Goal: Answer question/provide support: Share knowledge or assist other users

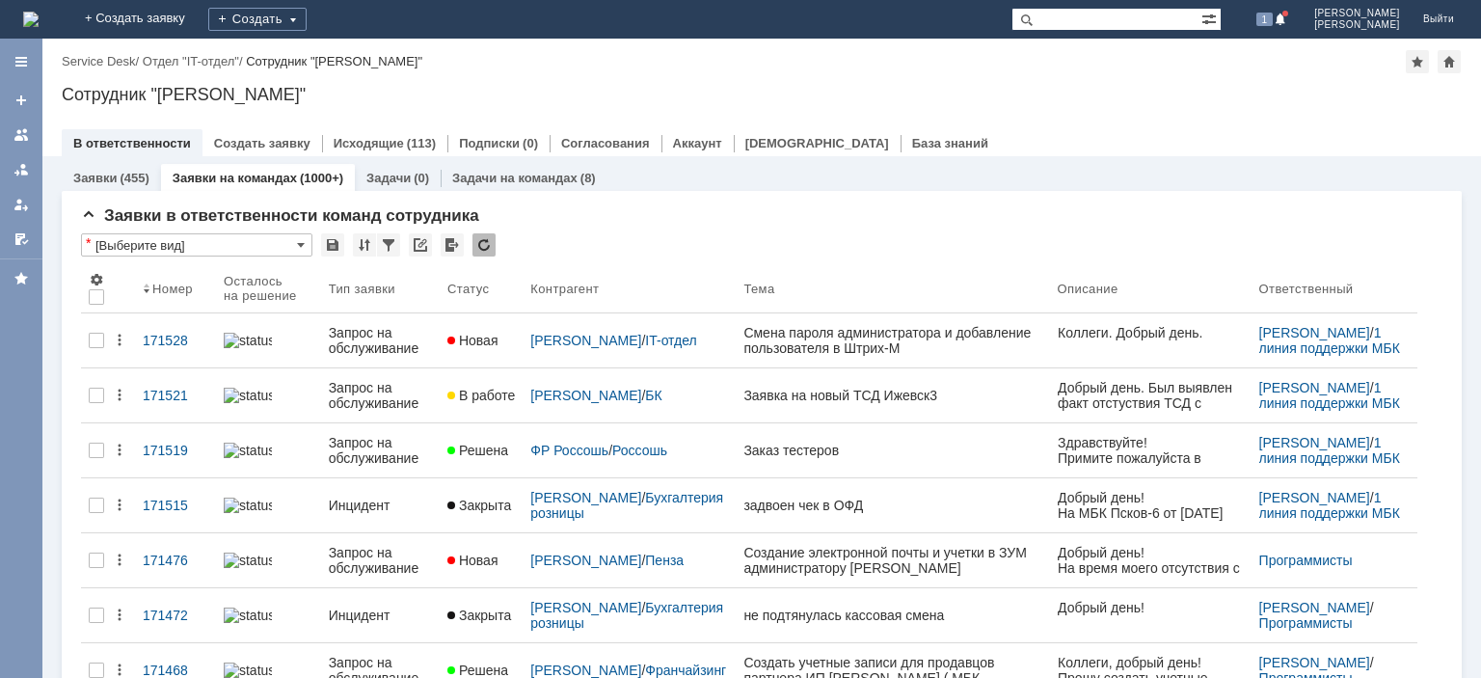
click at [393, 345] on div "Запрос на обслуживание" at bounding box center [380, 340] width 103 height 31
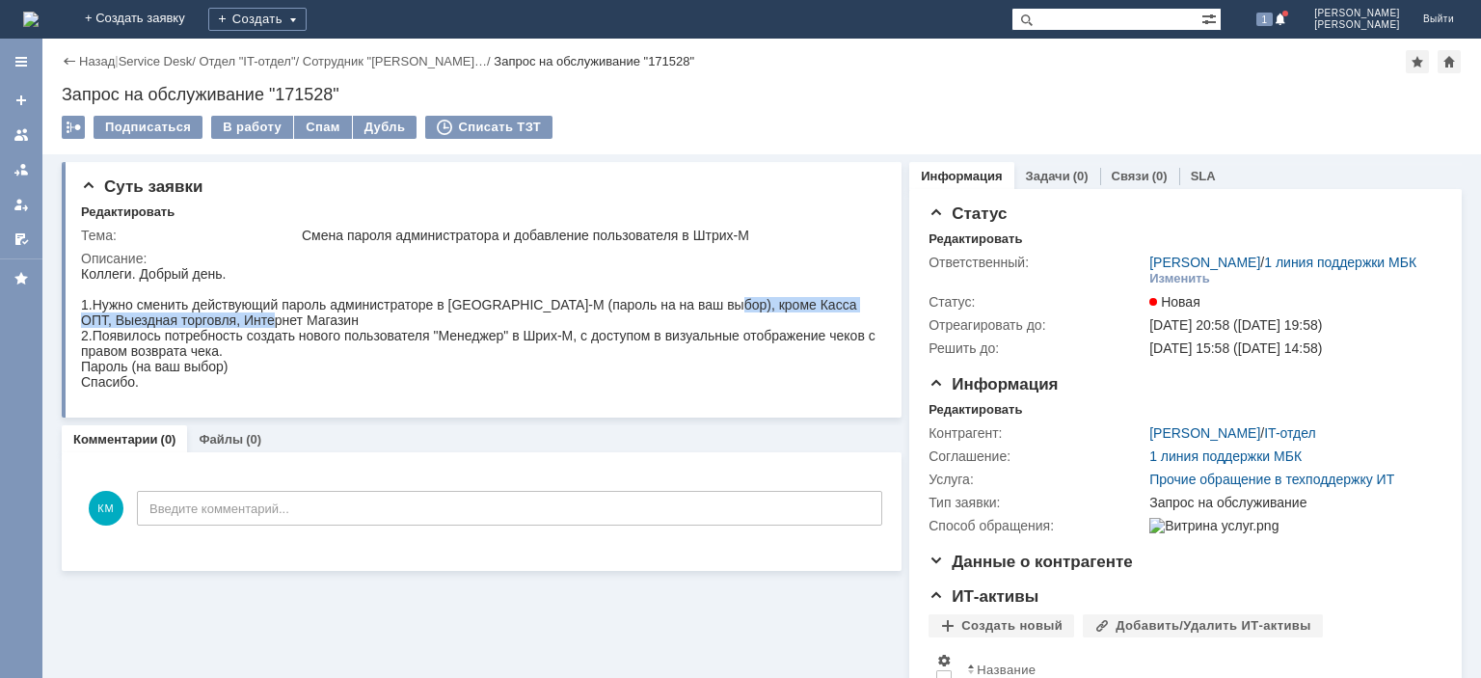
drag, startPoint x: 723, startPoint y: 306, endPoint x: 839, endPoint y: 318, distance: 116.4
click at [839, 318] on div "1.Нужно сменить действующий пароль администраторе в [GEOGRAPHIC_DATA]-М (пароль…" at bounding box center [479, 312] width 797 height 31
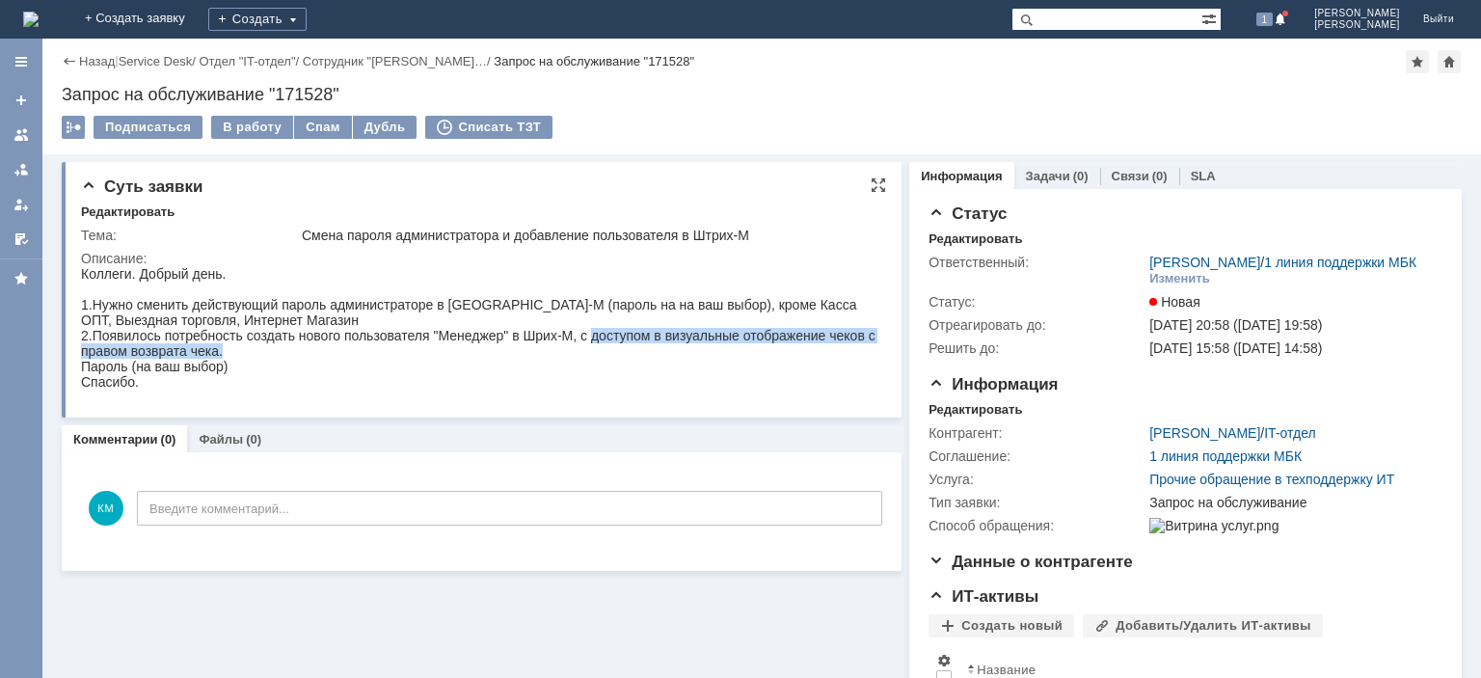
drag, startPoint x: 600, startPoint y: 341, endPoint x: 875, endPoint y: 353, distance: 275.1
click at [875, 353] on div "2.Появилось потребность создать нового пользователя "Менеджер" в Шрих-М, с дост…" at bounding box center [479, 343] width 797 height 31
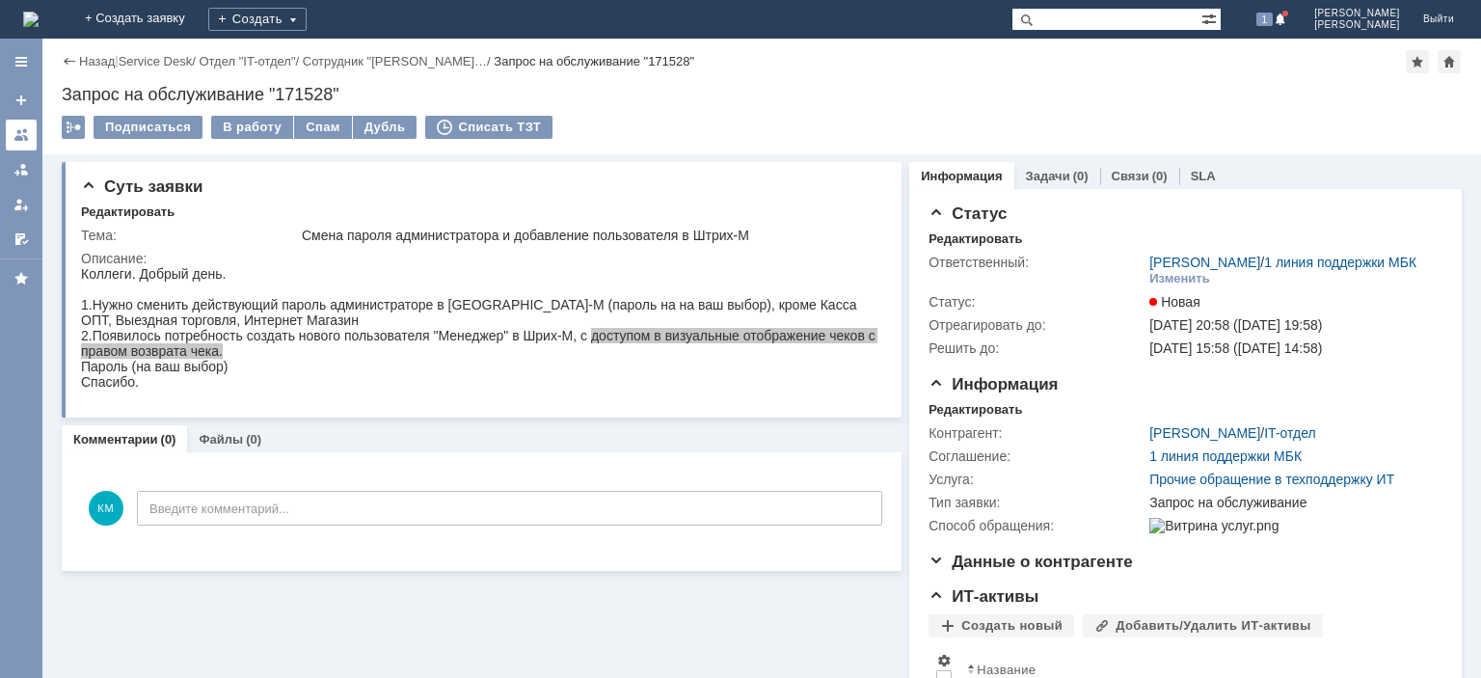
click at [33, 130] on link at bounding box center [21, 135] width 31 height 31
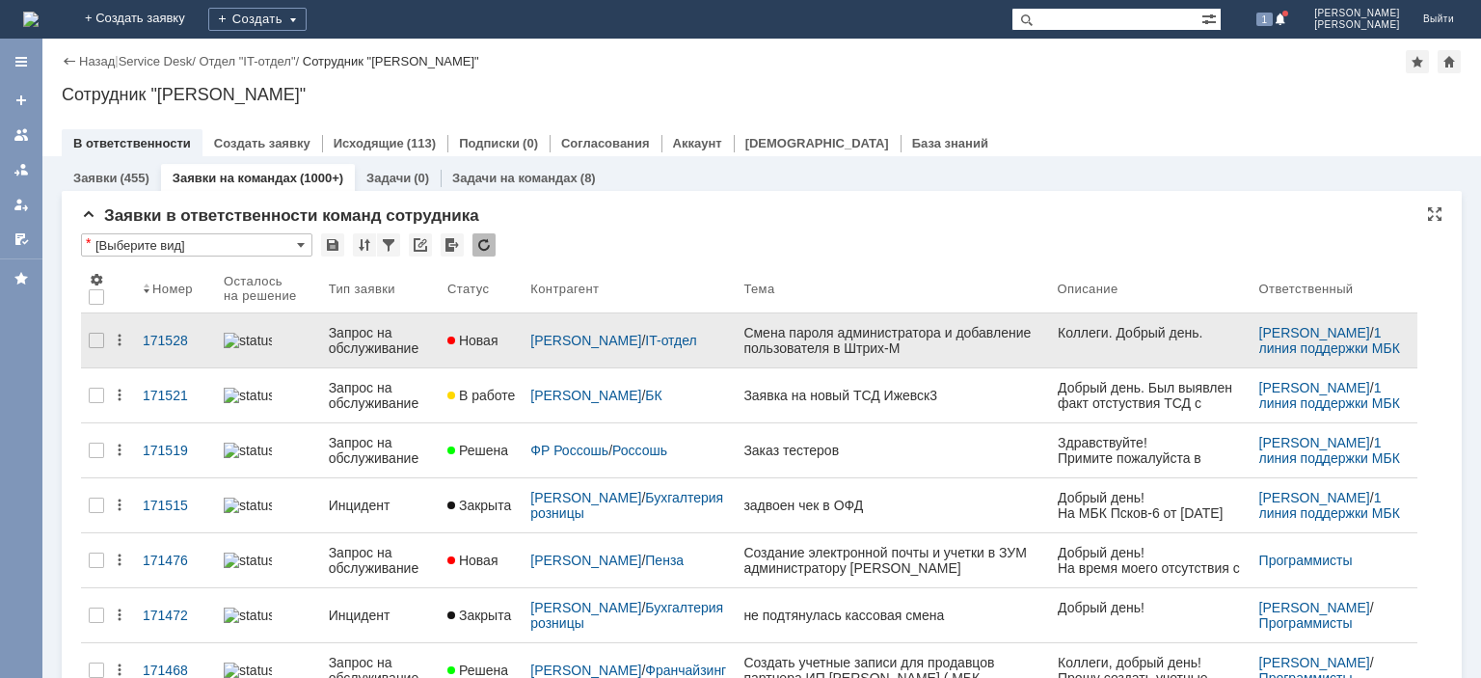
click at [405, 339] on div "Запрос на обслуживание" at bounding box center [380, 340] width 103 height 31
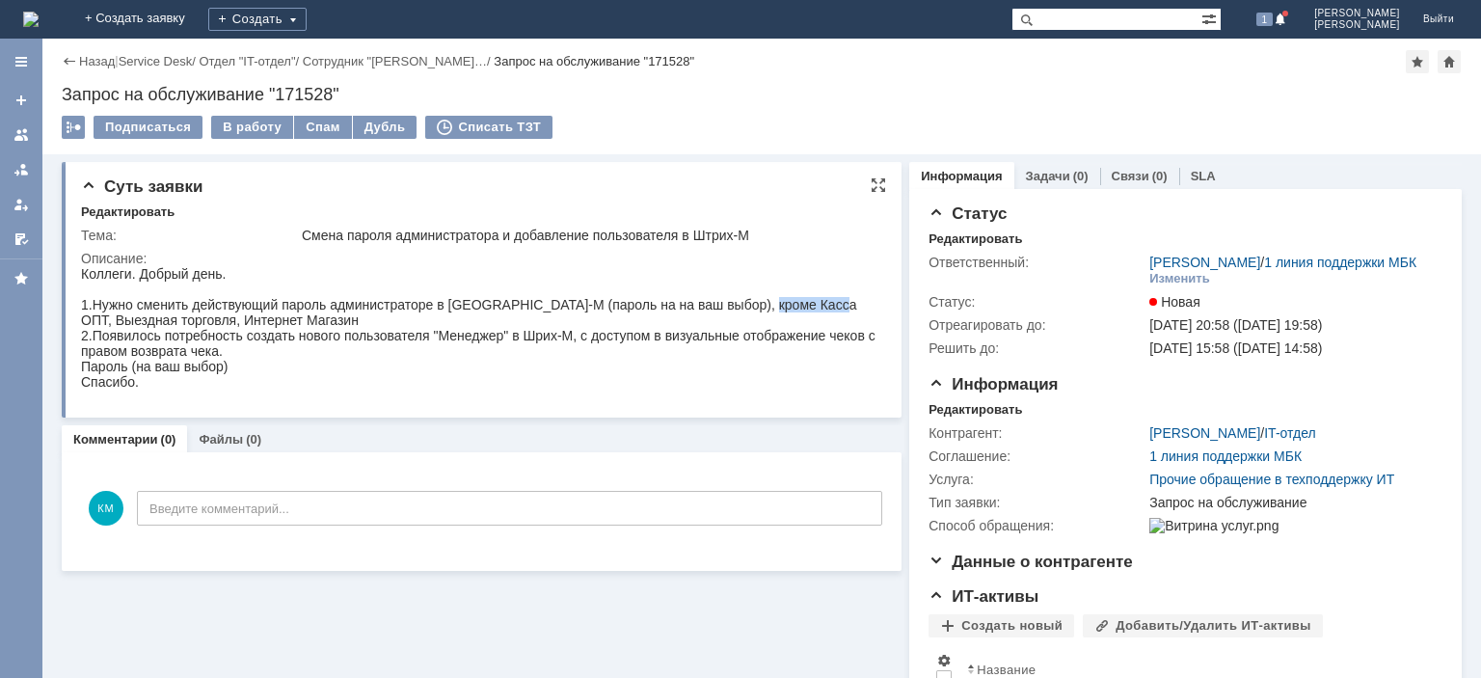
drag, startPoint x: 766, startPoint y: 302, endPoint x: 833, endPoint y: 301, distance: 67.5
click at [833, 301] on div "1.Нужно сменить действующий пароль администраторе в [GEOGRAPHIC_DATA]-М (пароль…" at bounding box center [479, 312] width 797 height 31
click at [263, 132] on div "В работу" at bounding box center [252, 127] width 82 height 23
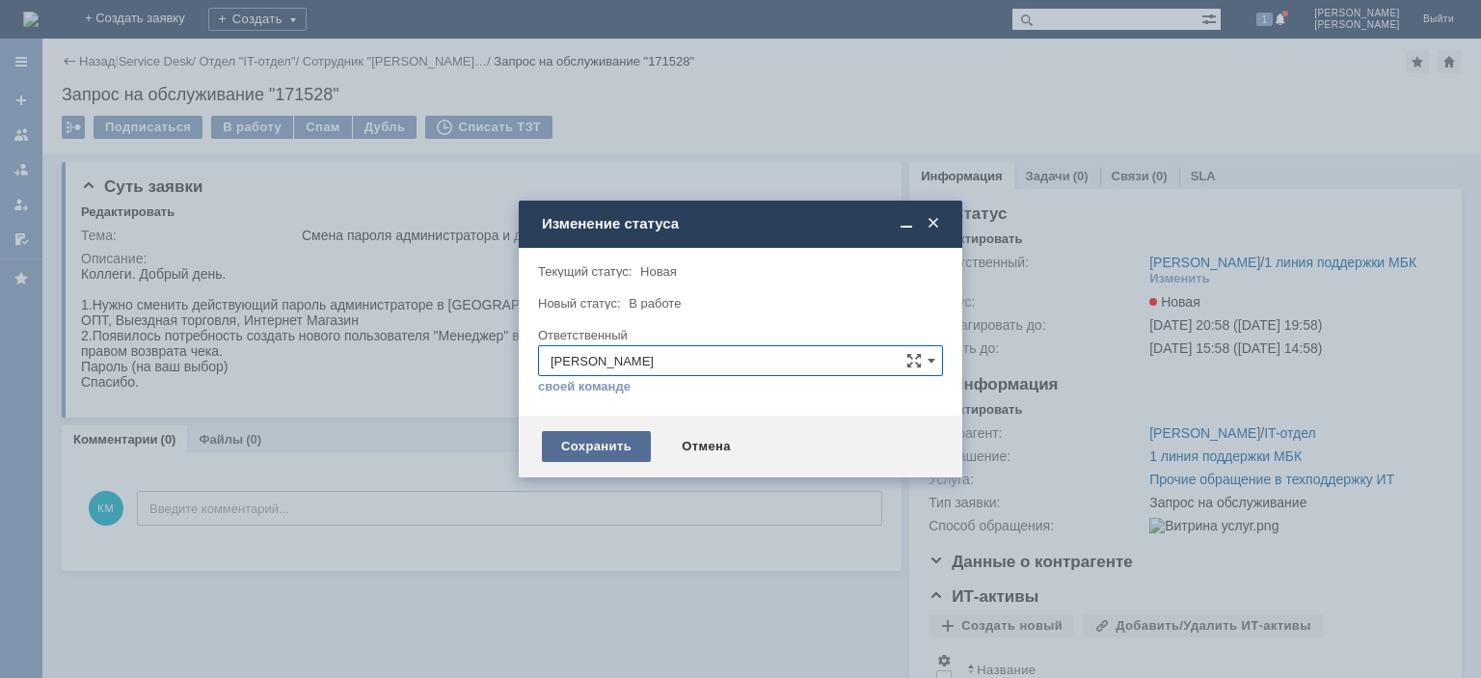
click at [596, 446] on div "Сохранить" at bounding box center [596, 446] width 109 height 31
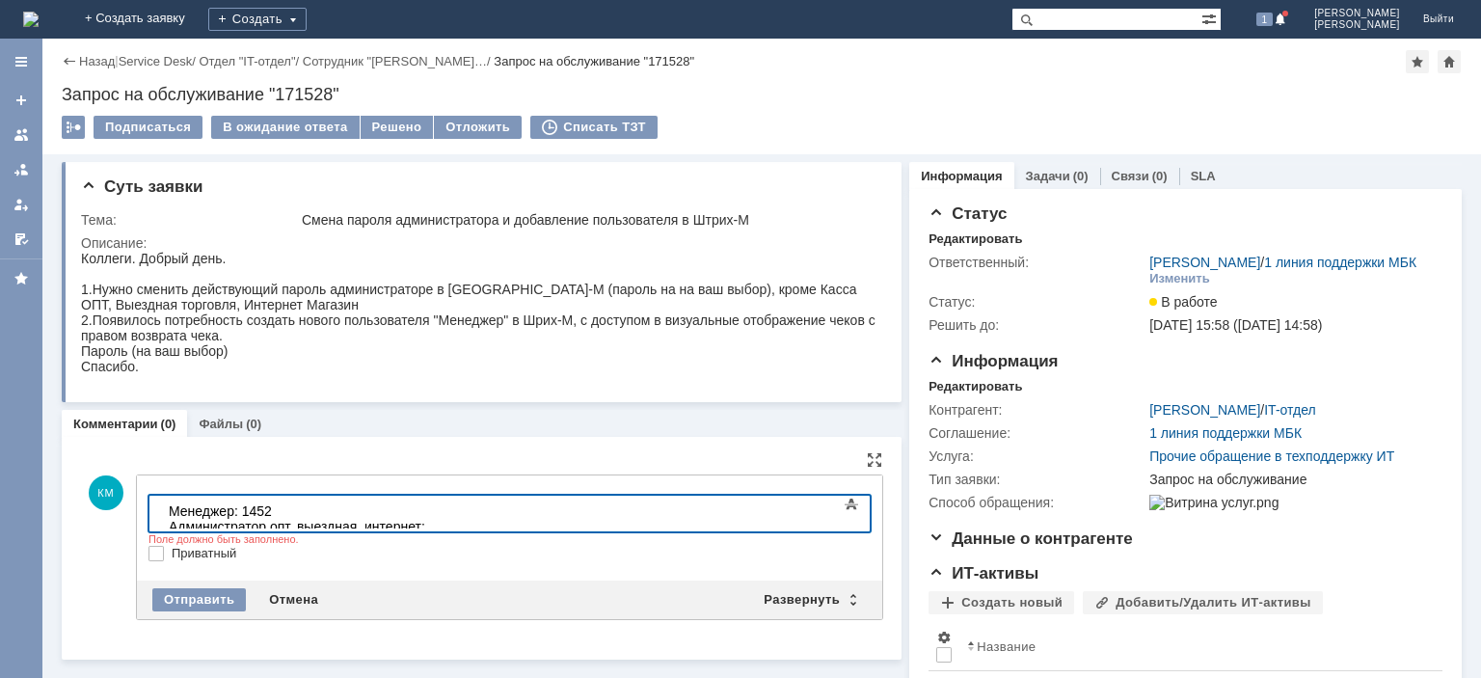
scroll to position [1345, 8]
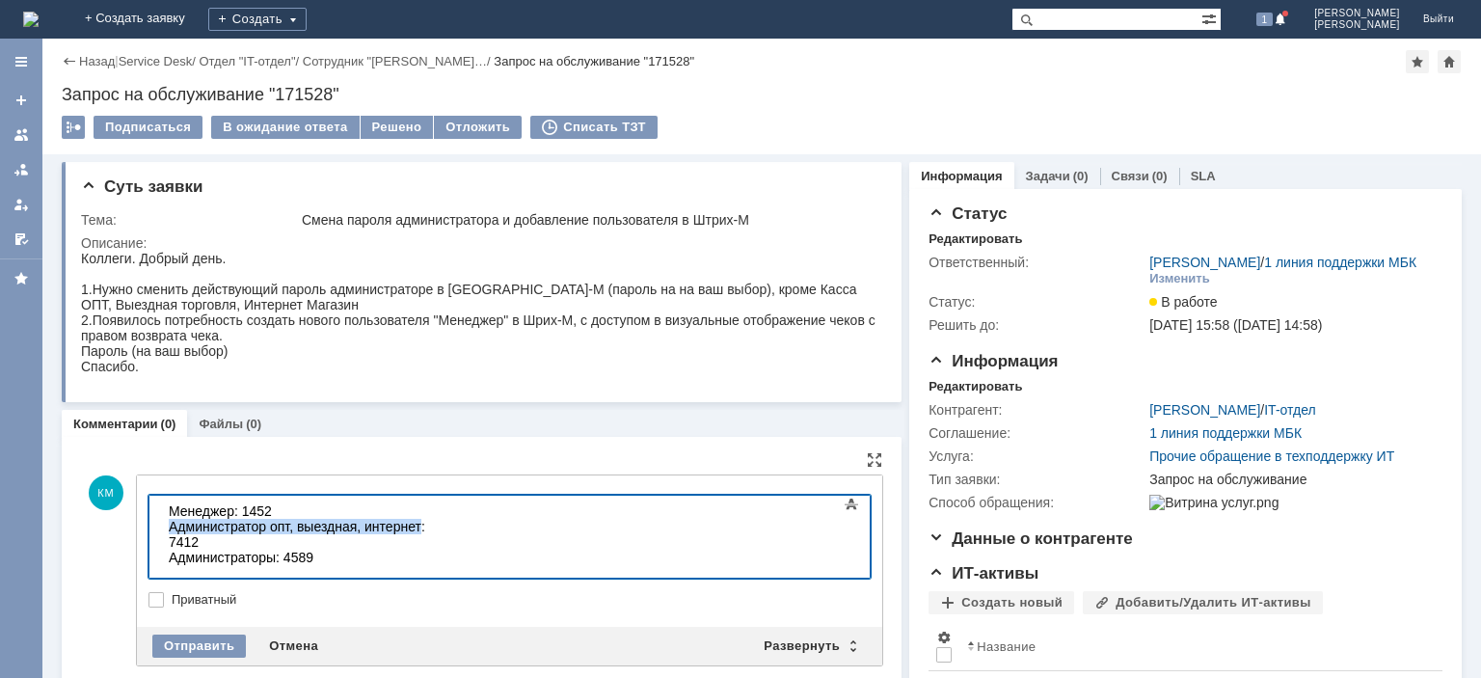
drag, startPoint x: 420, startPoint y: 528, endPoint x: 308, endPoint y: 1023, distance: 507.2
click at [161, 528] on html "Менеджер: 1452 Администратор опт, выездная, интернет: 7412 Администраторы: 4589…" at bounding box center [305, 542] width 289 height 93
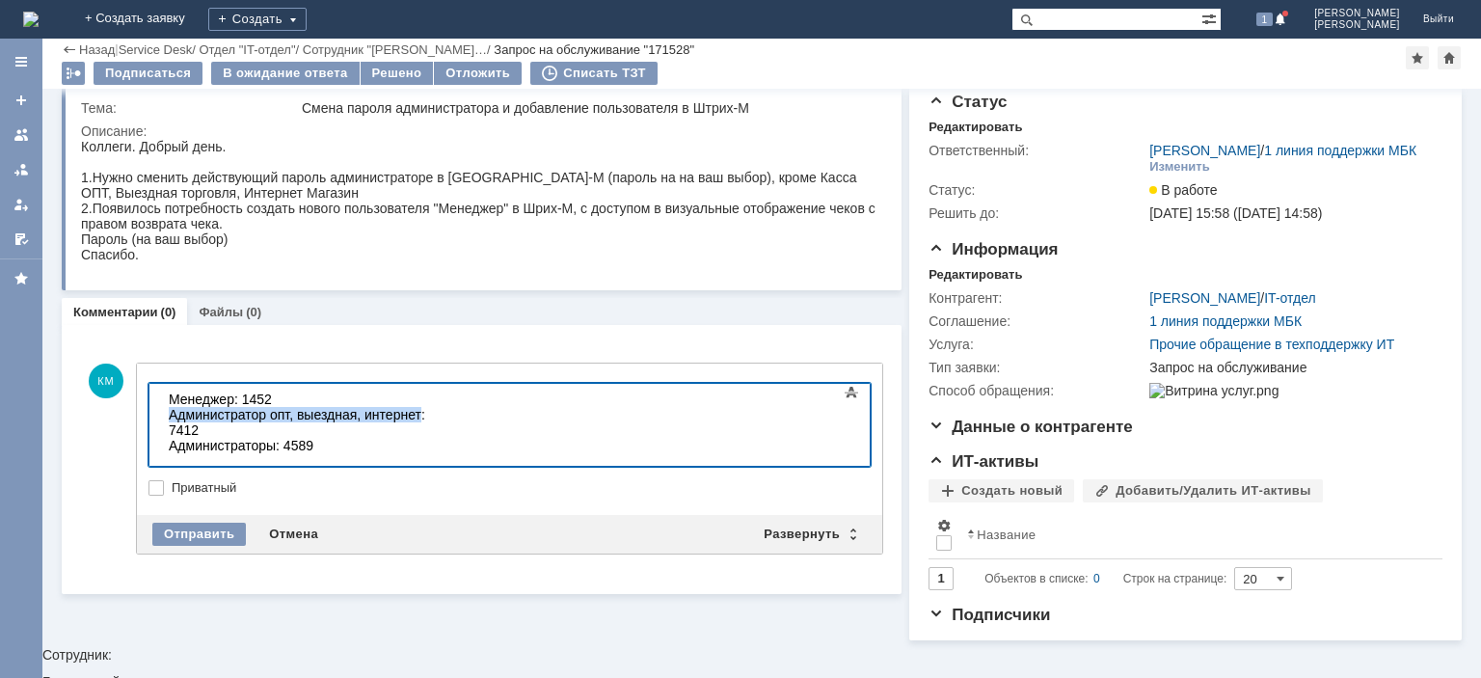
scroll to position [44, 0]
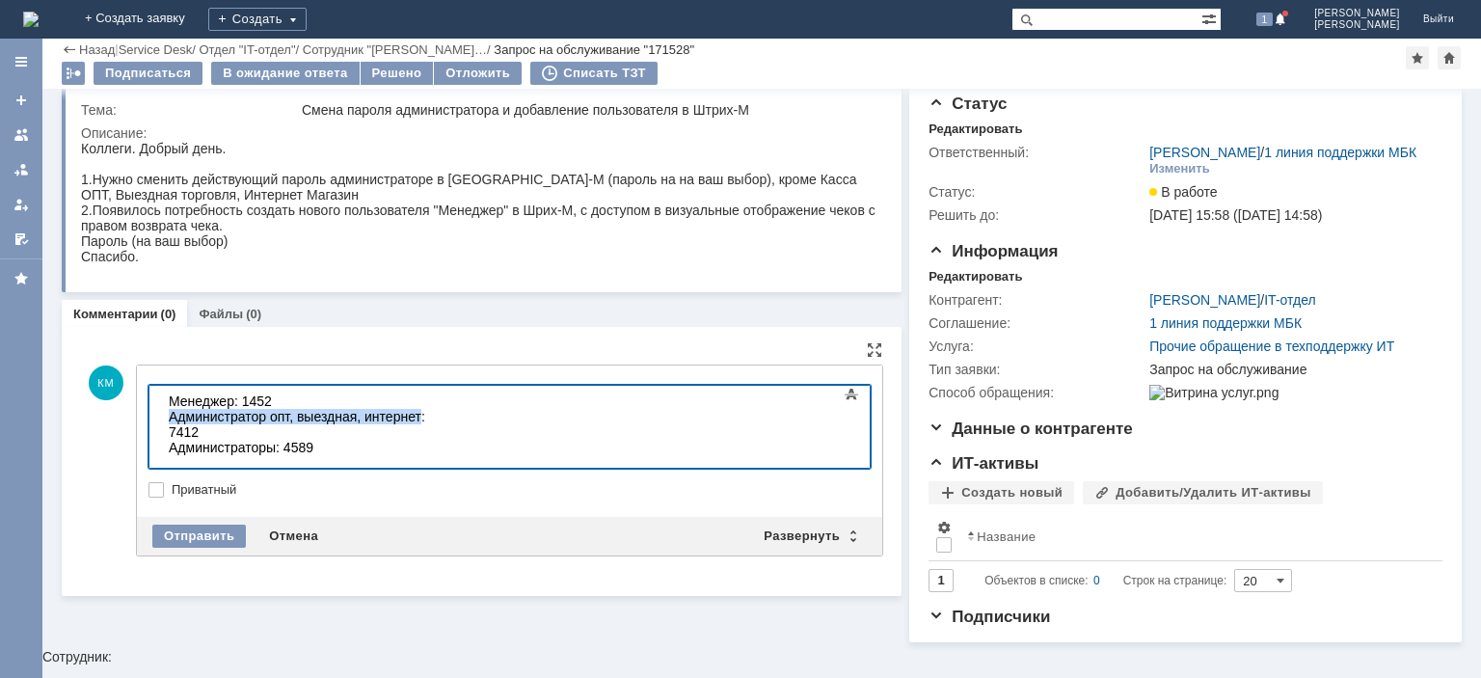
click at [292, 417] on body "Менеджер: 1452 Администратор опт, выездная, интернет: 7412 Администраторы: 4589" at bounding box center [305, 432] width 289 height 93
click at [342, 439] on body "Менеджер: 1452 Администратор опт, выездная, интернет: 7412 Администраторы: 4589" at bounding box center [305, 432] width 289 height 93
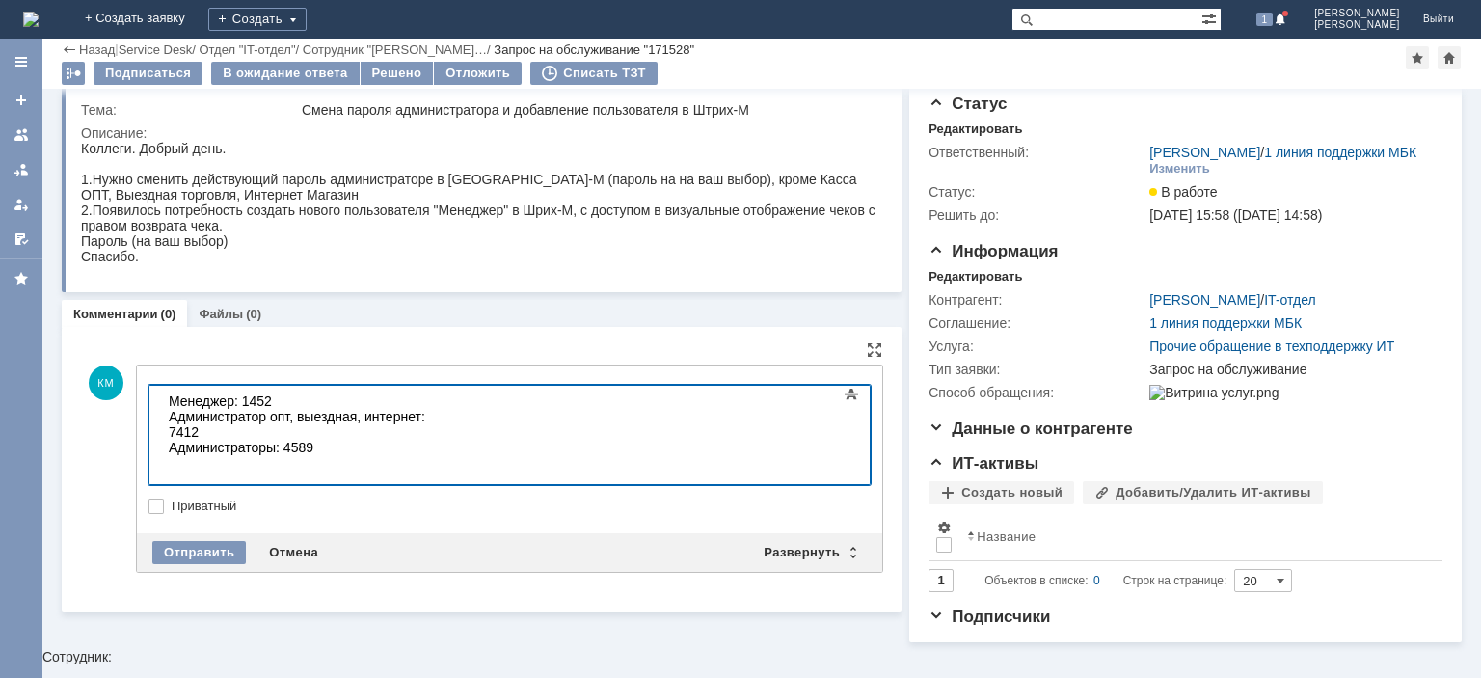
scroll to position [1313, 8]
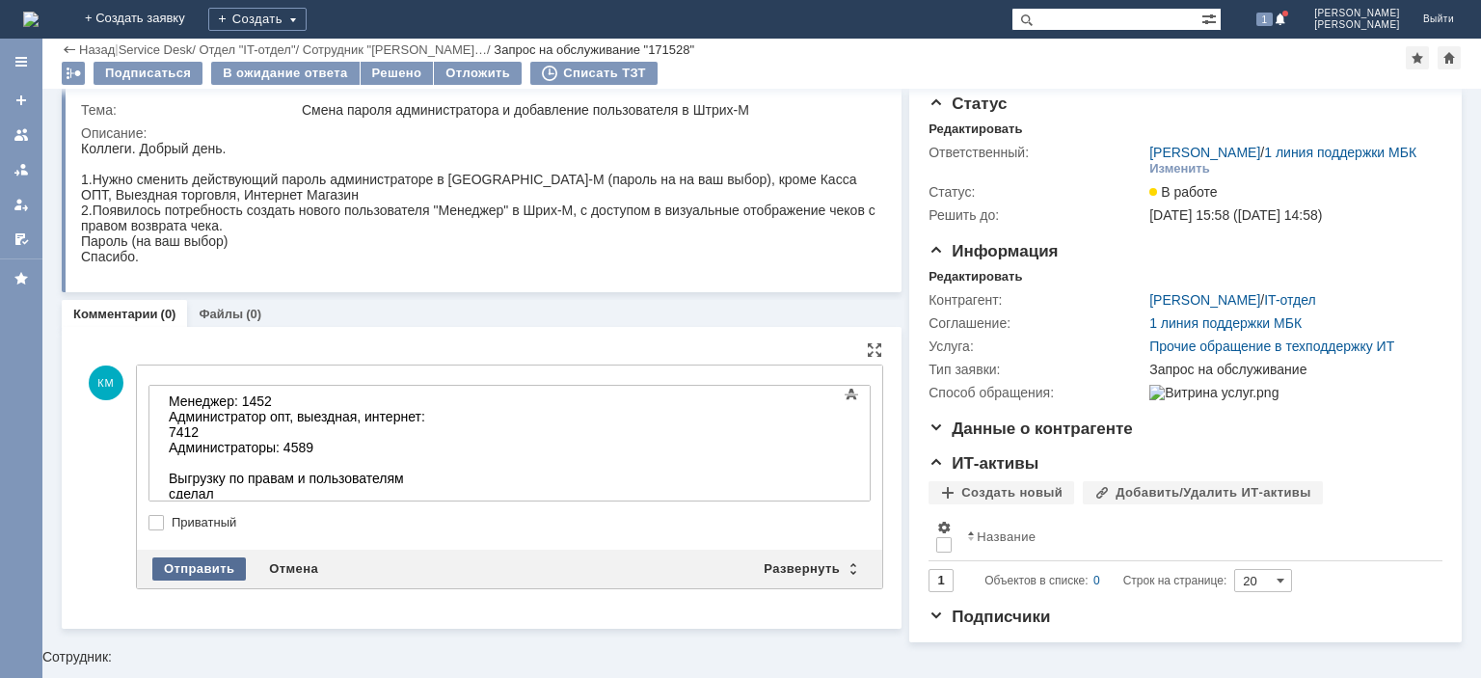
click at [203, 572] on div "Отправить" at bounding box center [199, 568] width 94 height 23
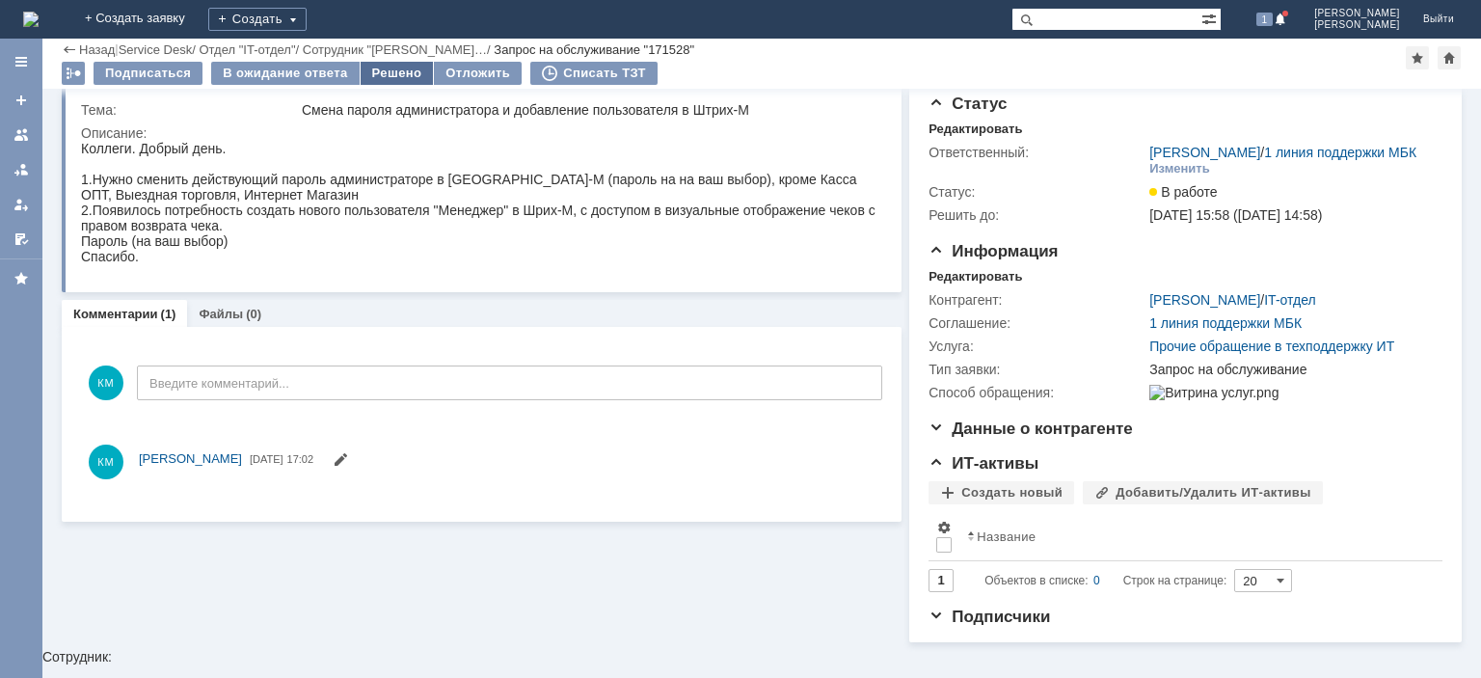
scroll to position [0, 0]
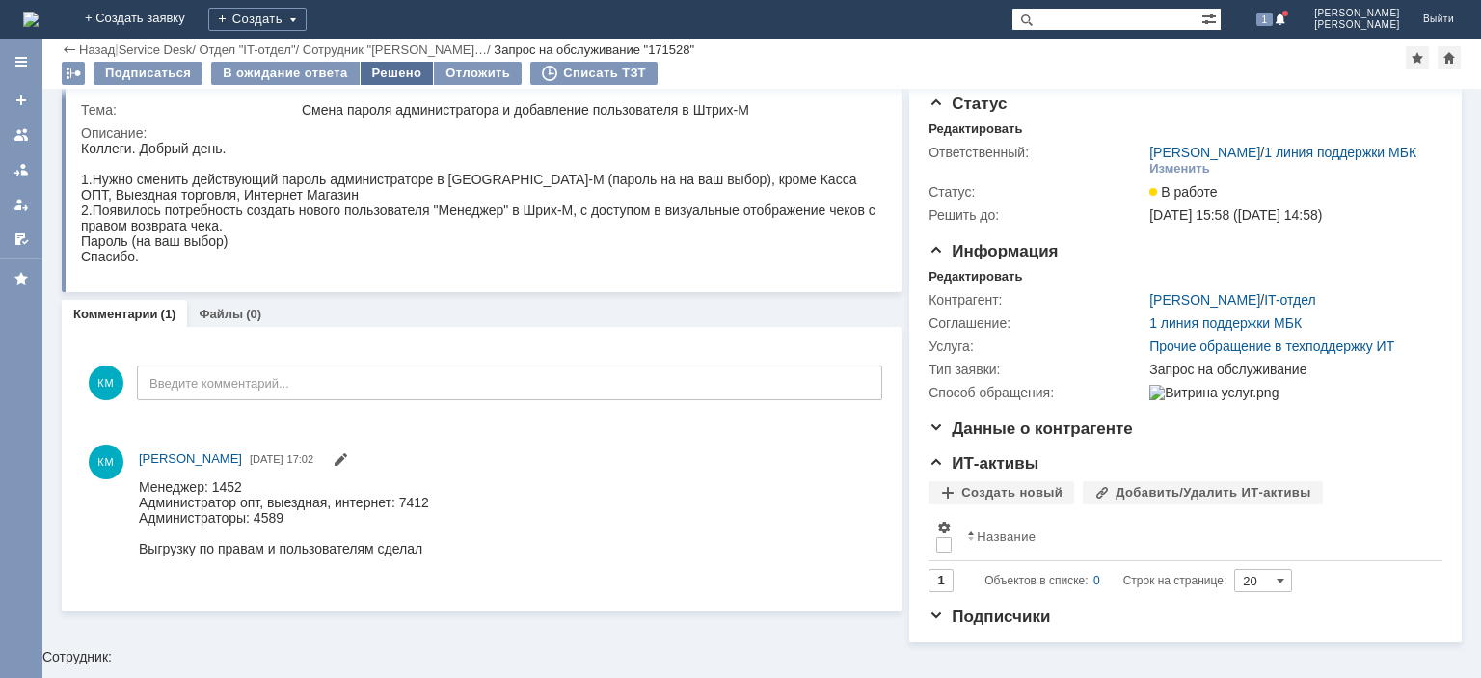
click at [390, 77] on div "Решено" at bounding box center [397, 73] width 73 height 23
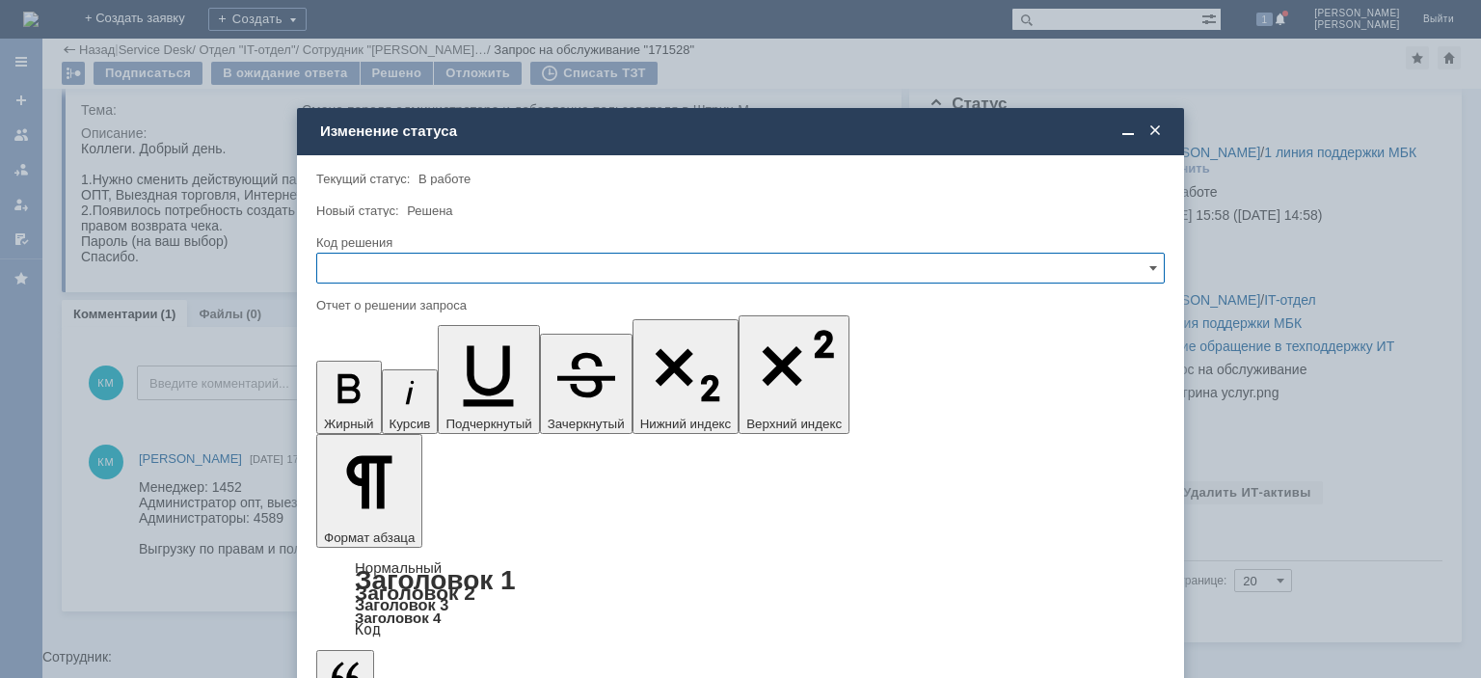
click at [416, 278] on input "text" at bounding box center [740, 268] width 849 height 31
click at [362, 388] on div "Решено" at bounding box center [740, 399] width 847 height 31
type input "Решено"
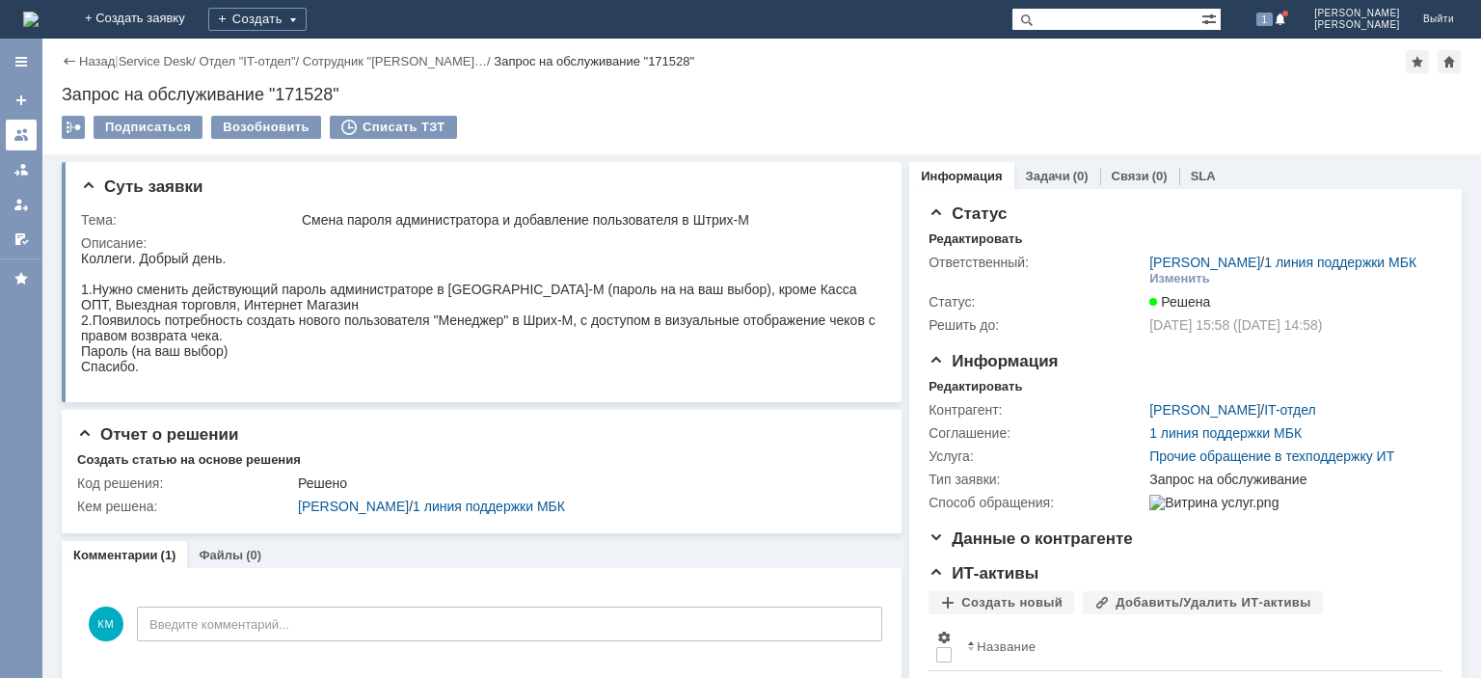
click at [30, 139] on link at bounding box center [21, 135] width 31 height 31
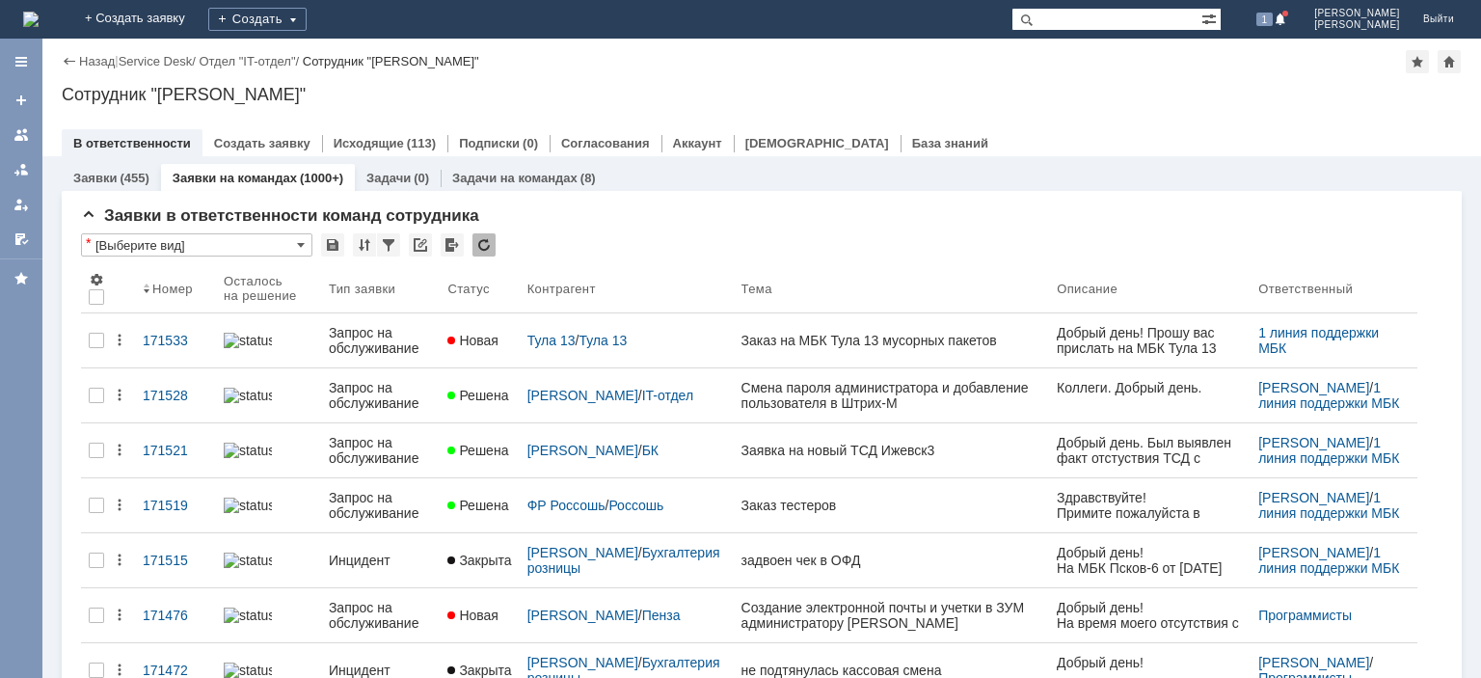
scroll to position [96, 0]
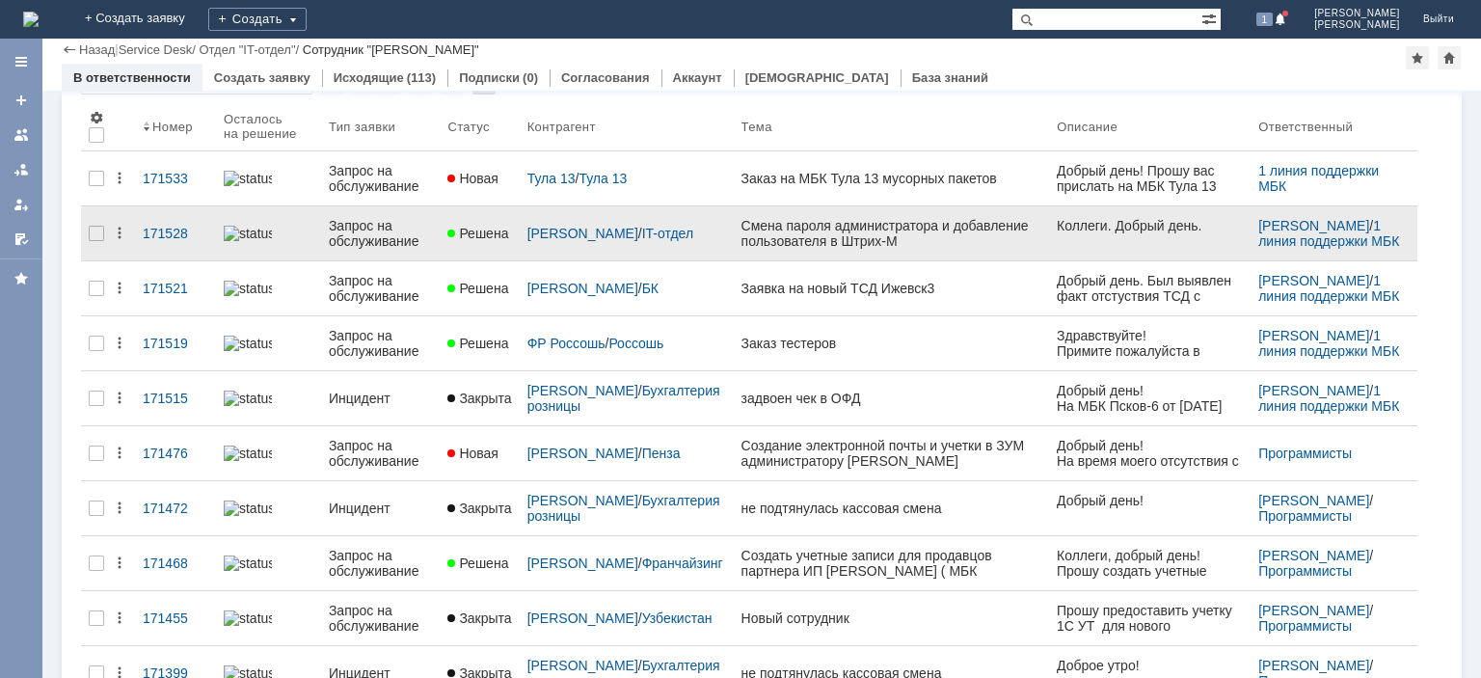
click at [384, 233] on div "Запрос на обслуживание" at bounding box center [380, 233] width 103 height 31
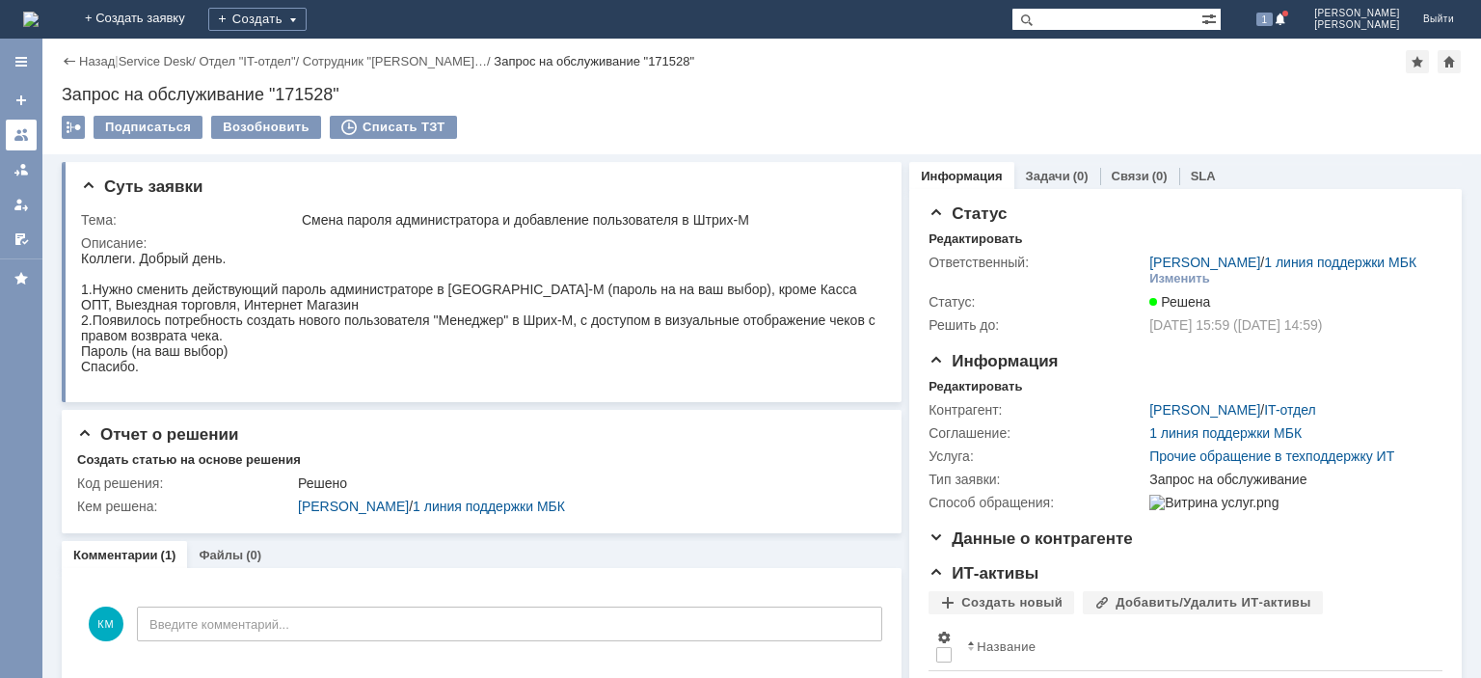
click at [24, 133] on div at bounding box center [21, 134] width 15 height 15
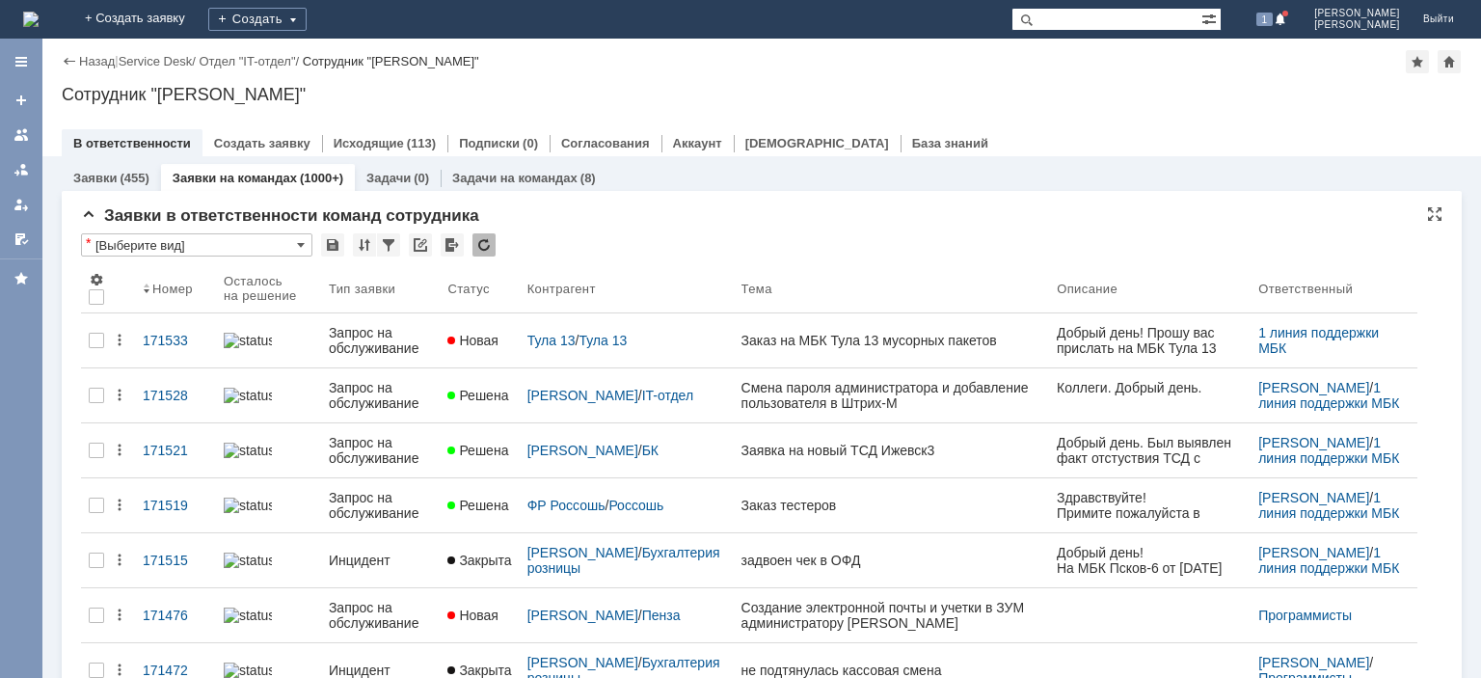
click at [486, 241] on div at bounding box center [484, 244] width 23 height 23
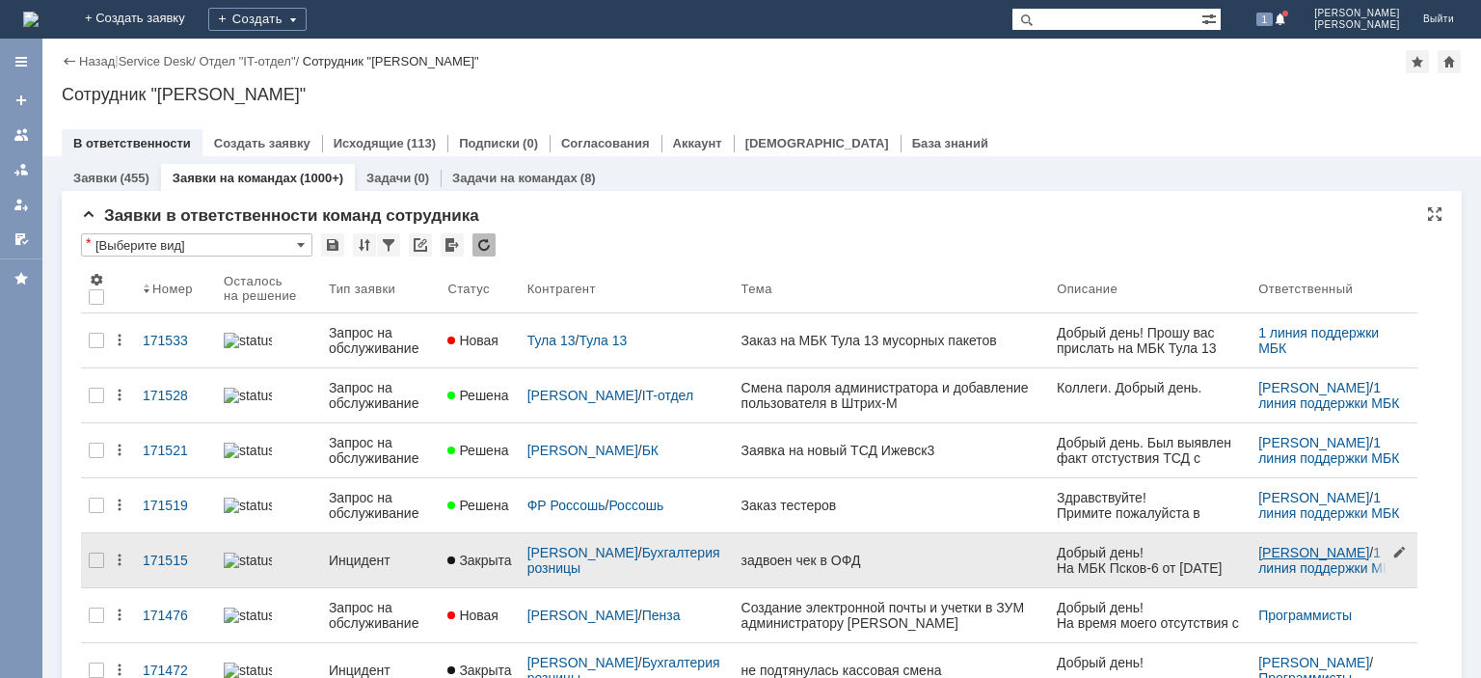
click at [1276, 556] on link "[PERSON_NAME]" at bounding box center [1314, 552] width 111 height 15
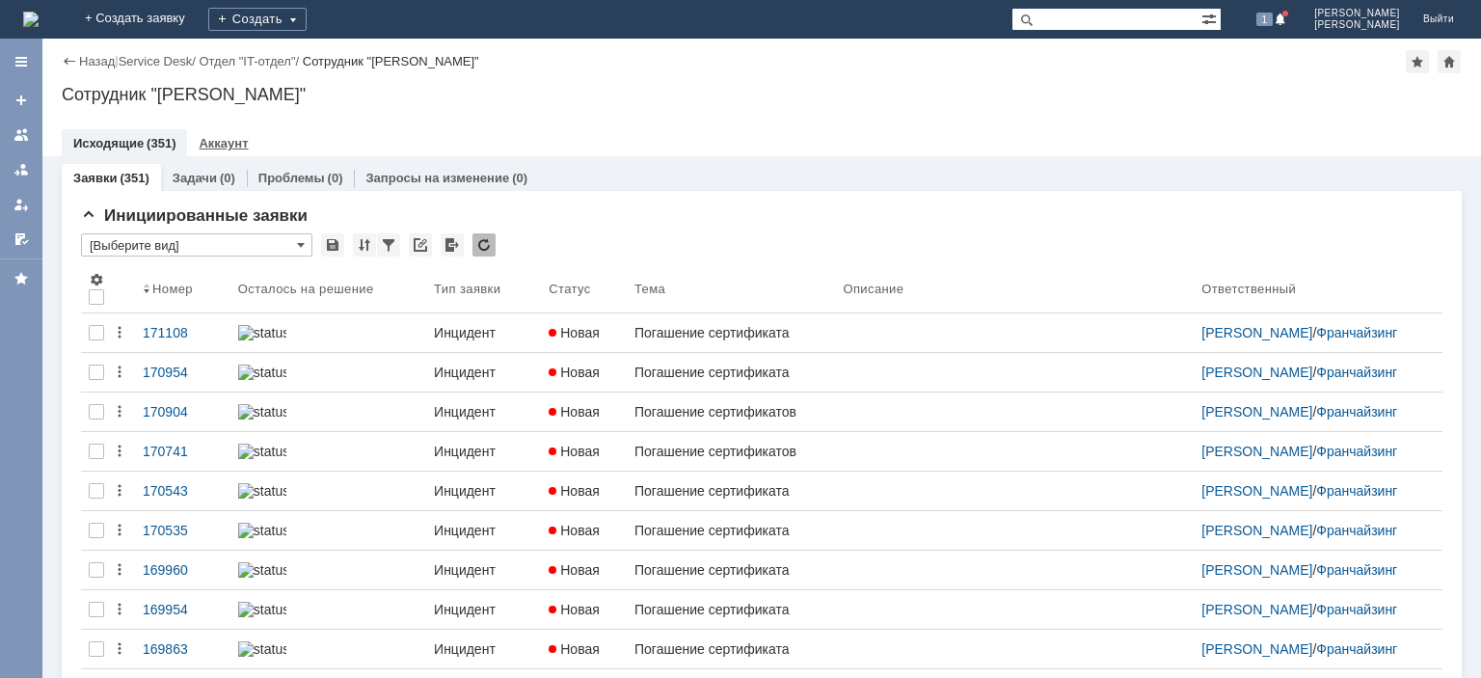
click at [229, 146] on link "Аккаунт" at bounding box center [223, 143] width 49 height 14
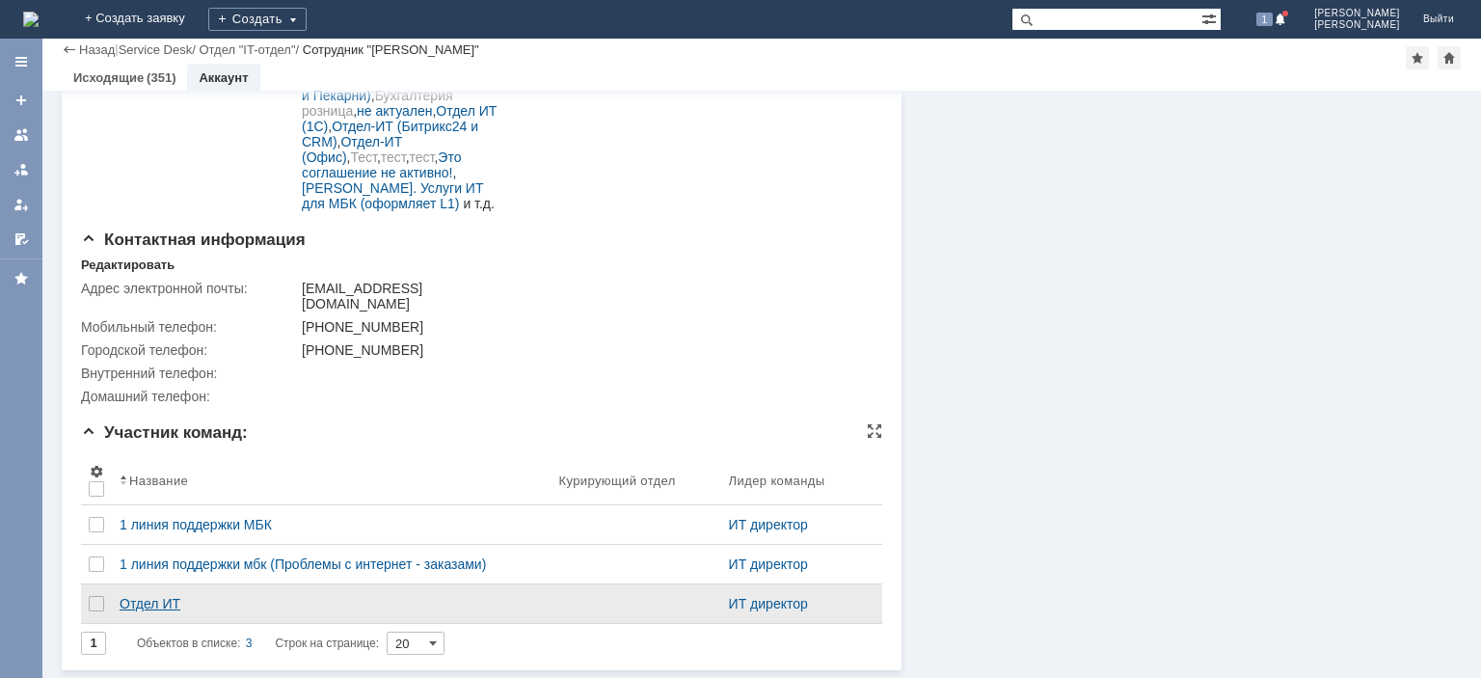
click at [135, 608] on div "Отдел ИТ" at bounding box center [331, 603] width 423 height 15
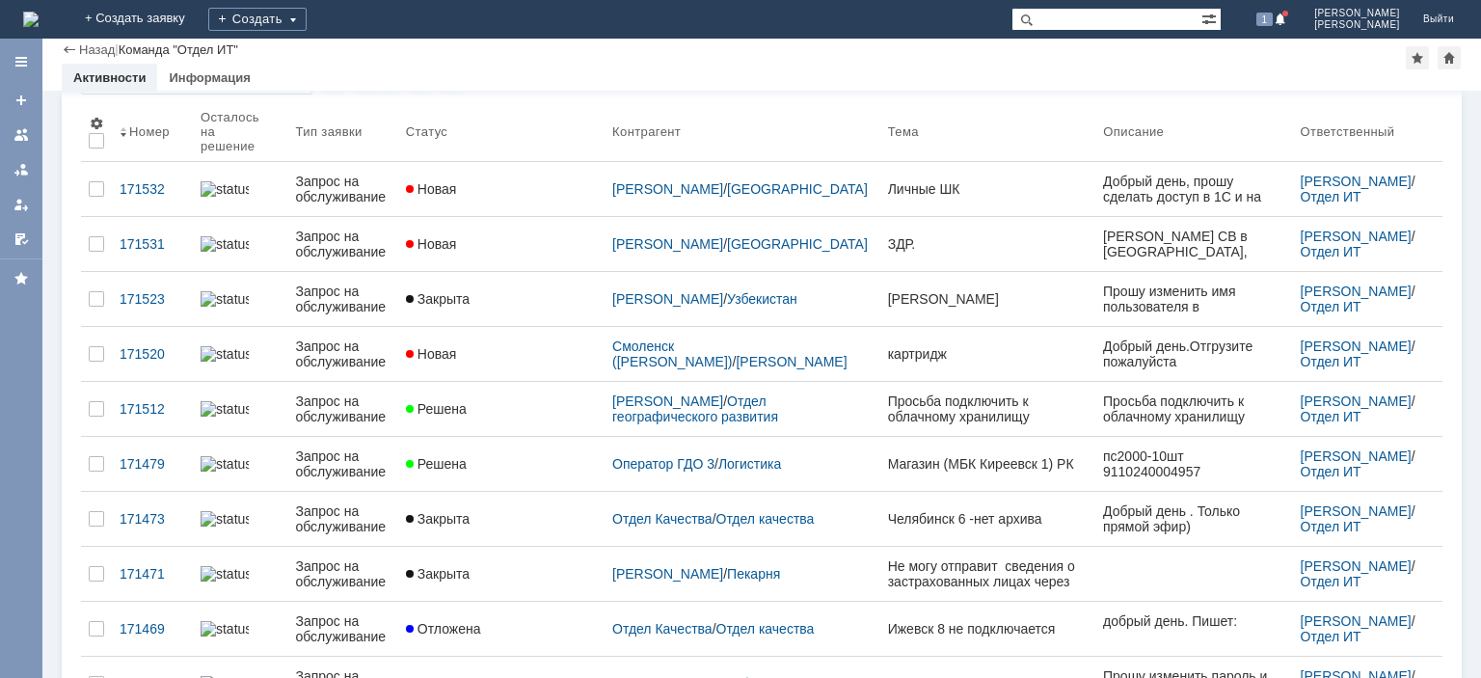
drag, startPoint x: 1479, startPoint y: 178, endPoint x: 1474, endPoint y: 195, distance: 17.4
click at [1474, 195] on body "Идет загрузка, пожалуйста, подождите. На домашнюю + Создать заявку Создать 1 Ка…" at bounding box center [740, 339] width 1481 height 678
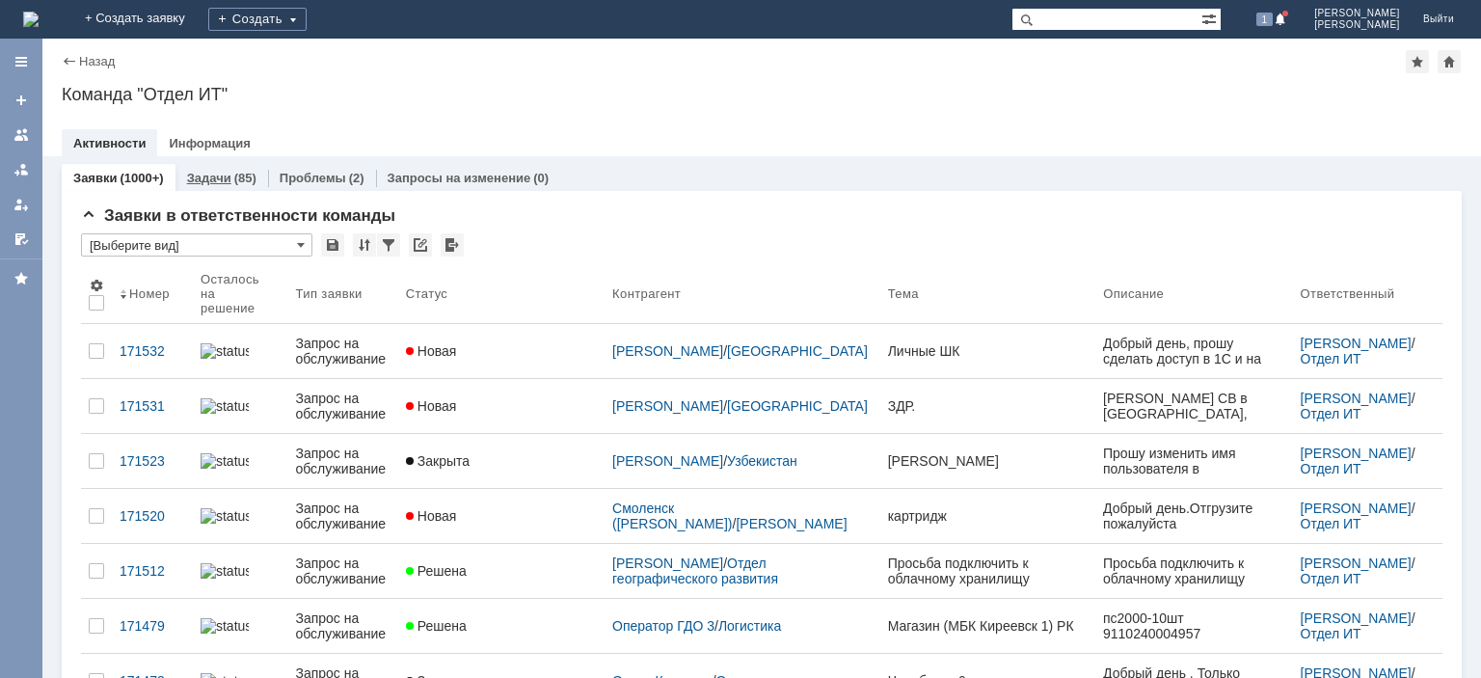
click at [244, 172] on div "(85)" at bounding box center [245, 178] width 22 height 14
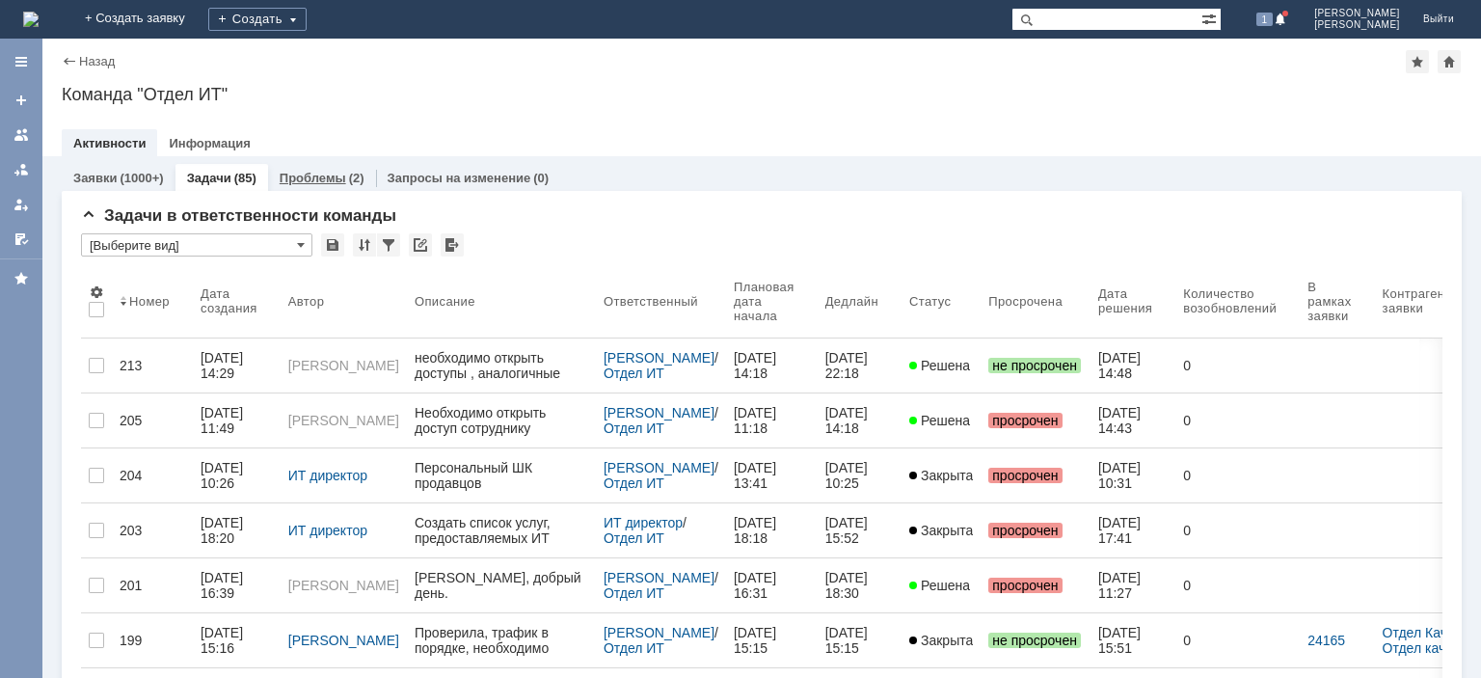
click at [316, 173] on link "Проблемы" at bounding box center [313, 178] width 67 height 14
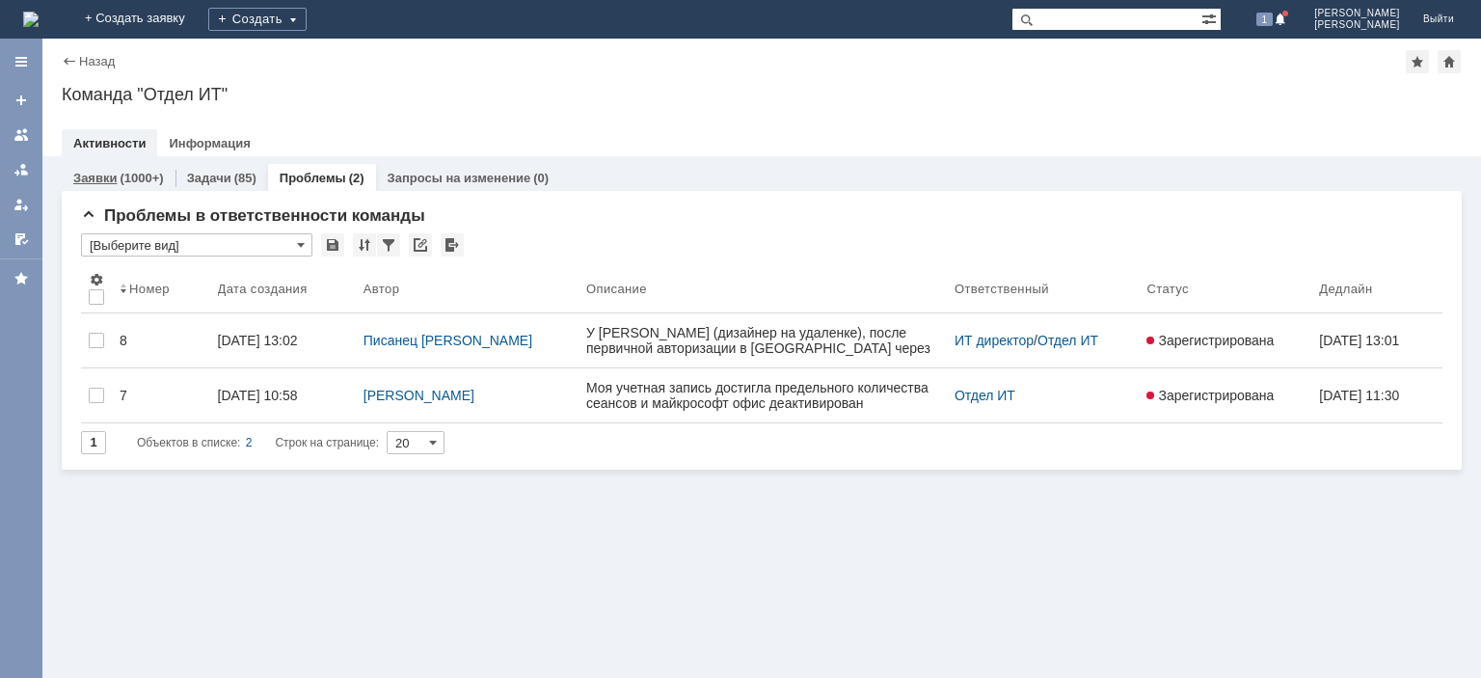
click at [118, 168] on div "Заявки (1000+)" at bounding box center [119, 178] width 114 height 28
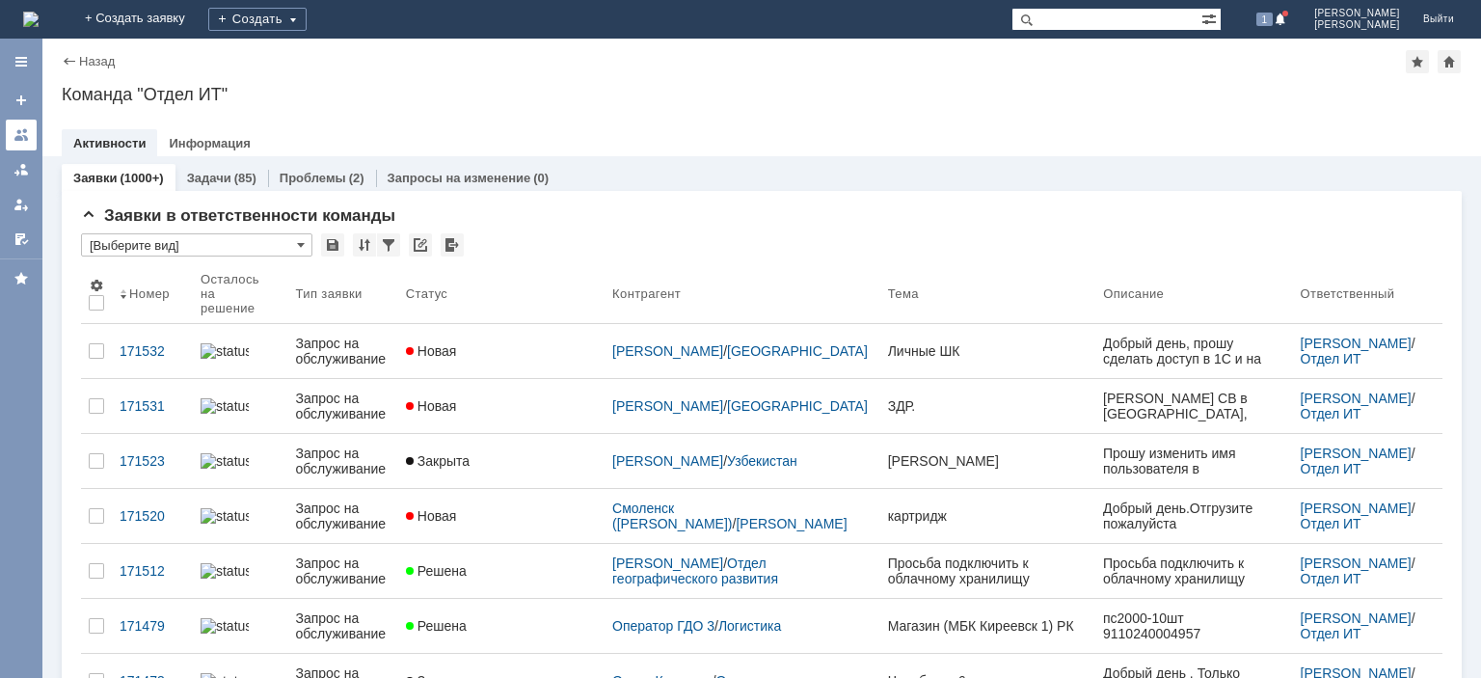
click at [33, 137] on link at bounding box center [21, 135] width 31 height 31
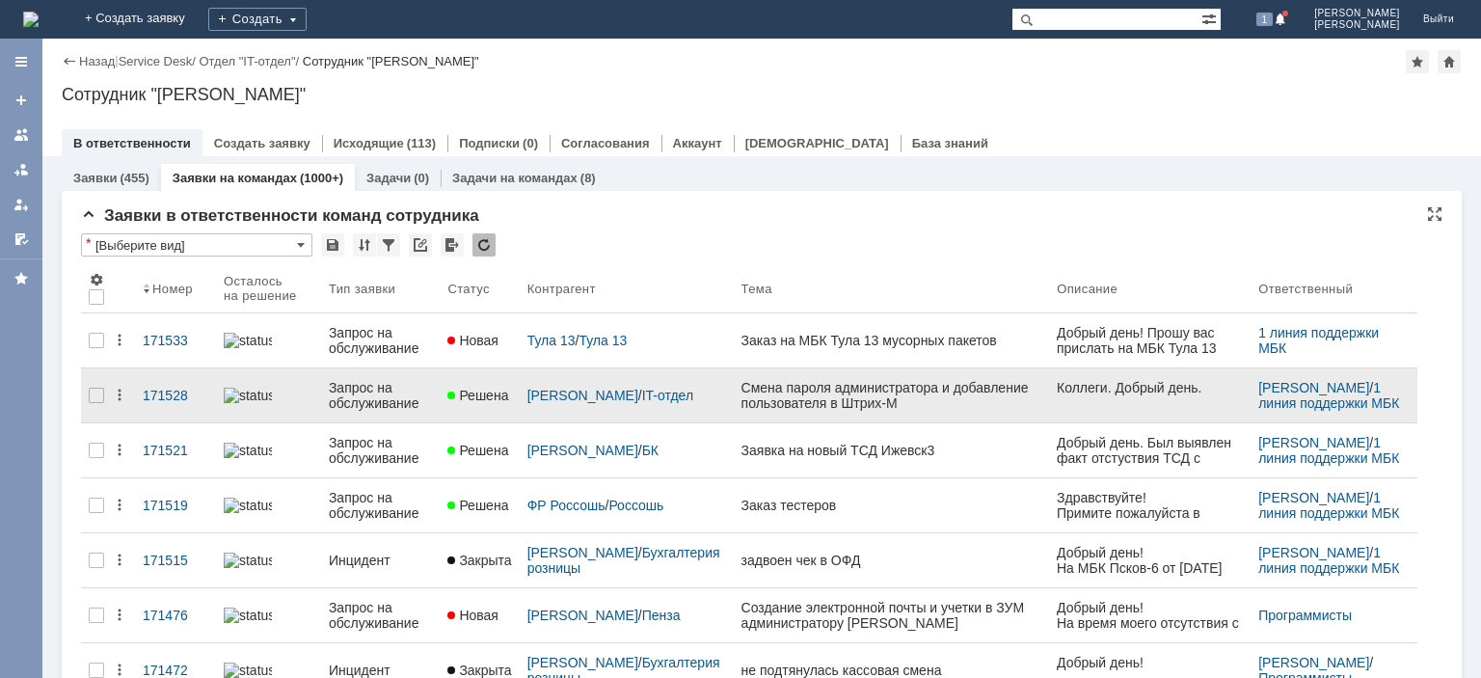
click at [361, 393] on div "Запрос на обслуживание" at bounding box center [380, 395] width 103 height 31
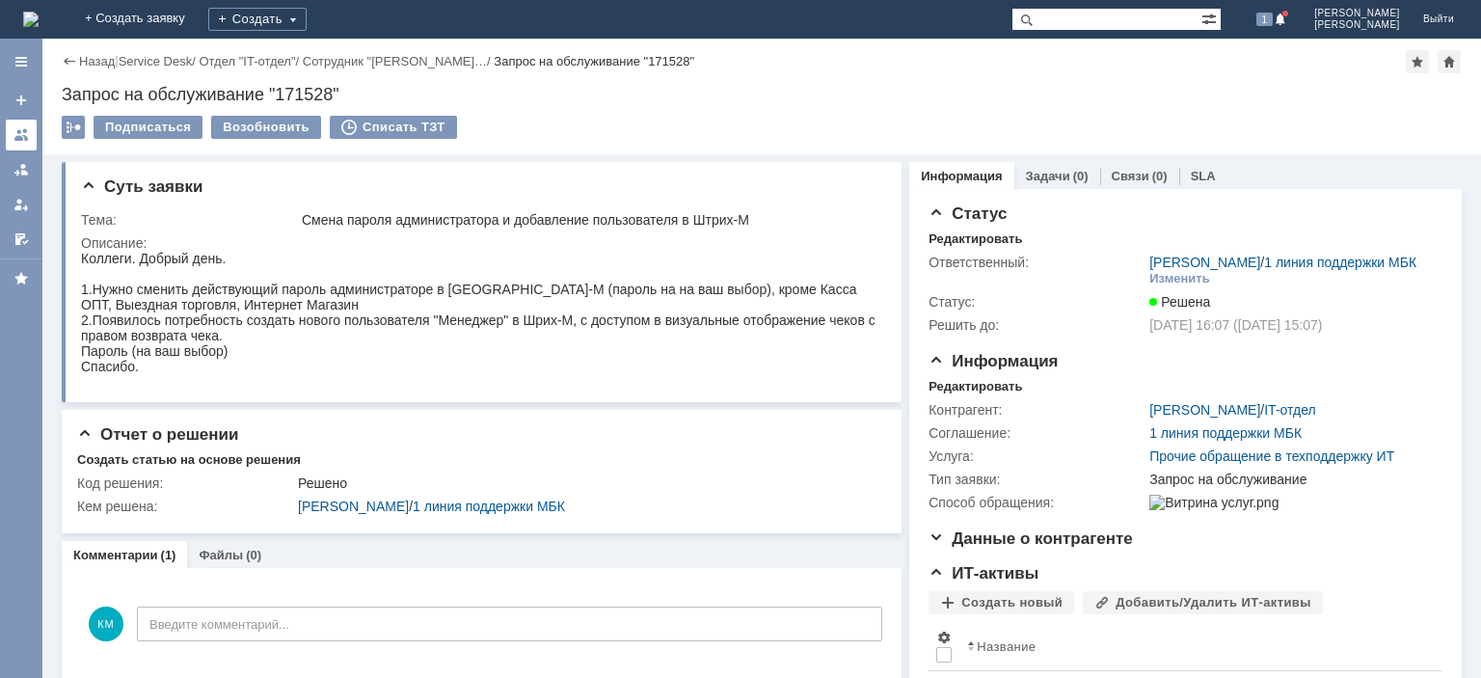
click at [14, 133] on div at bounding box center [21, 134] width 15 height 15
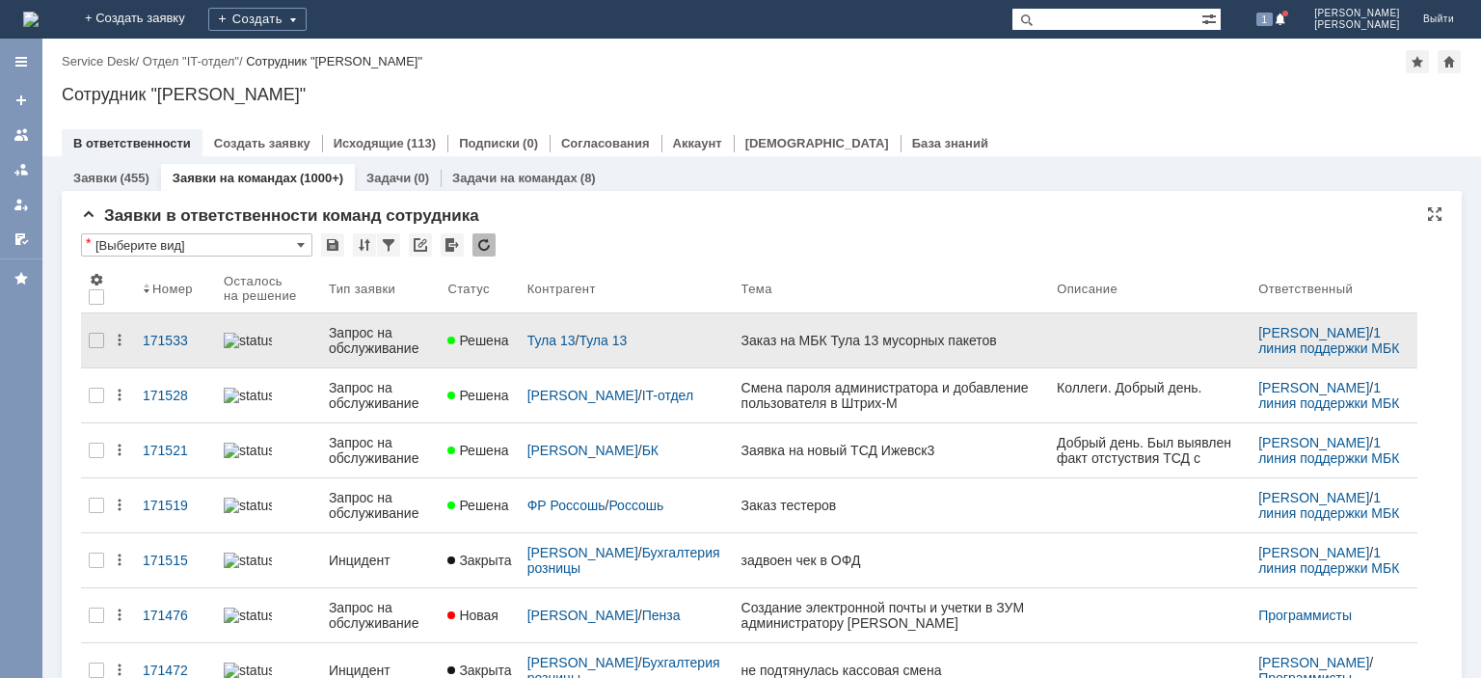
click at [394, 330] on div "Запрос на обслуживание" at bounding box center [380, 340] width 103 height 31
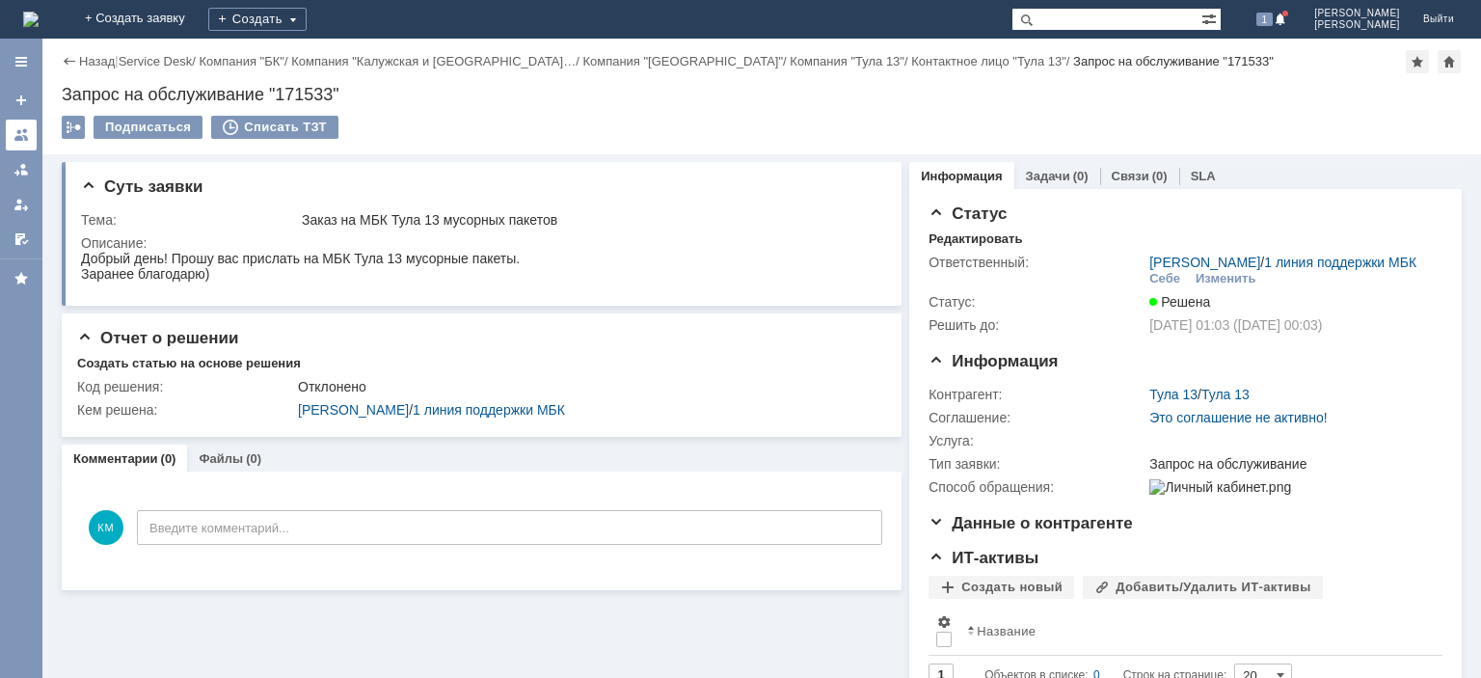
click at [14, 133] on div at bounding box center [21, 134] width 15 height 15
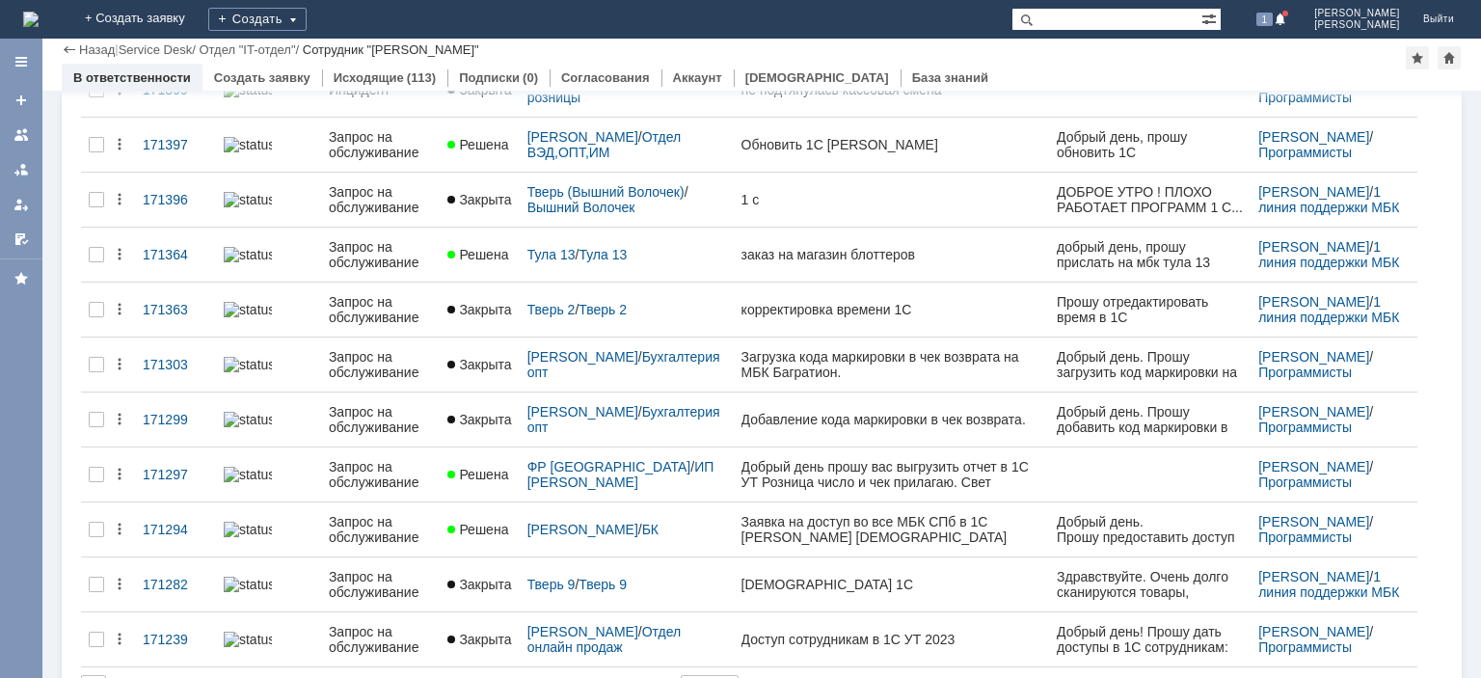
scroll to position [718, 0]
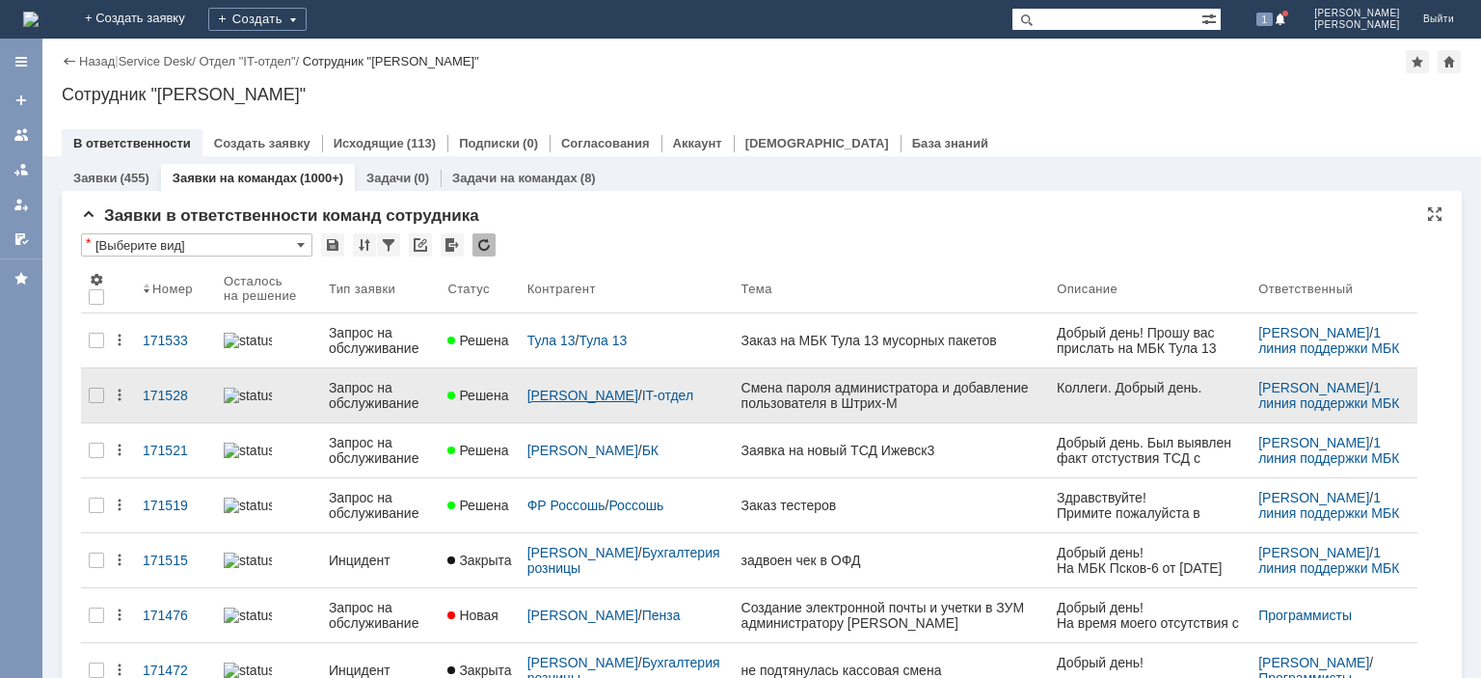
click at [563, 388] on link "[PERSON_NAME]" at bounding box center [583, 395] width 111 height 15
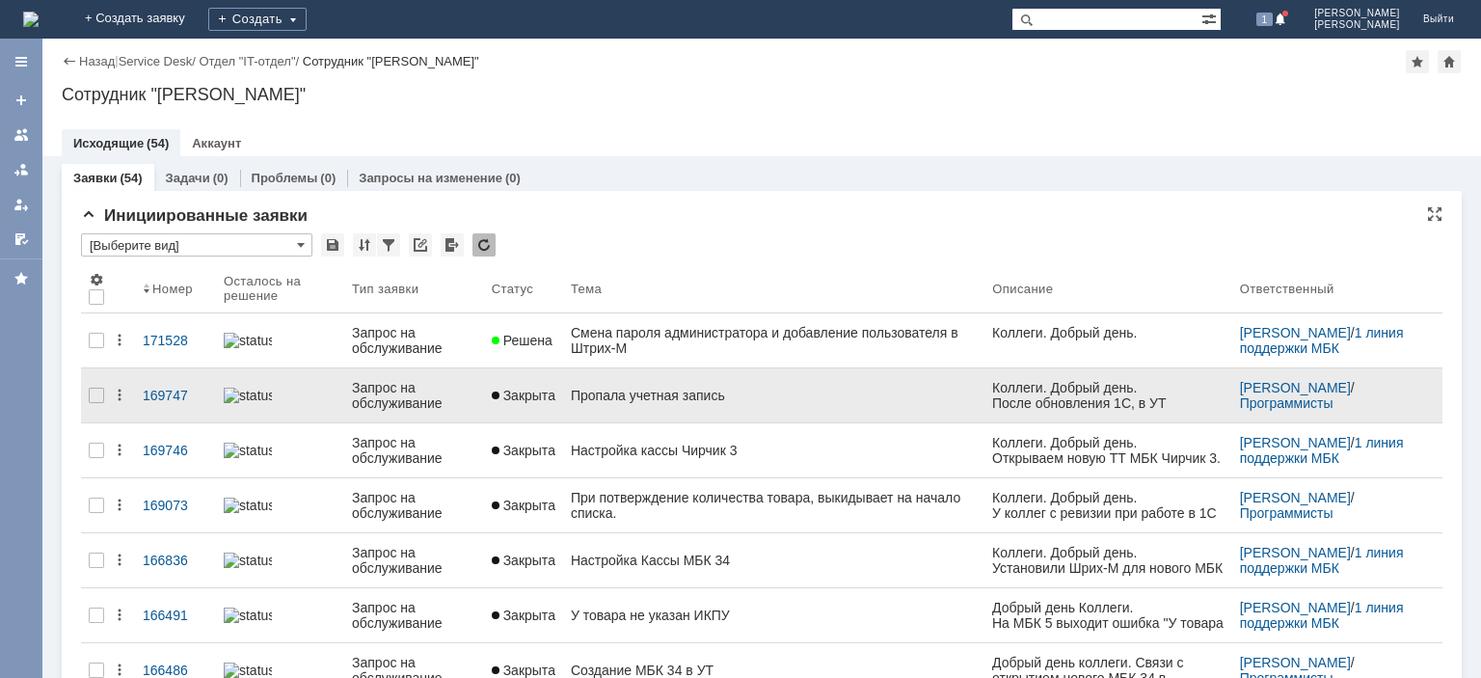
click at [383, 397] on div "Запрос на обслуживание" at bounding box center [414, 395] width 124 height 31
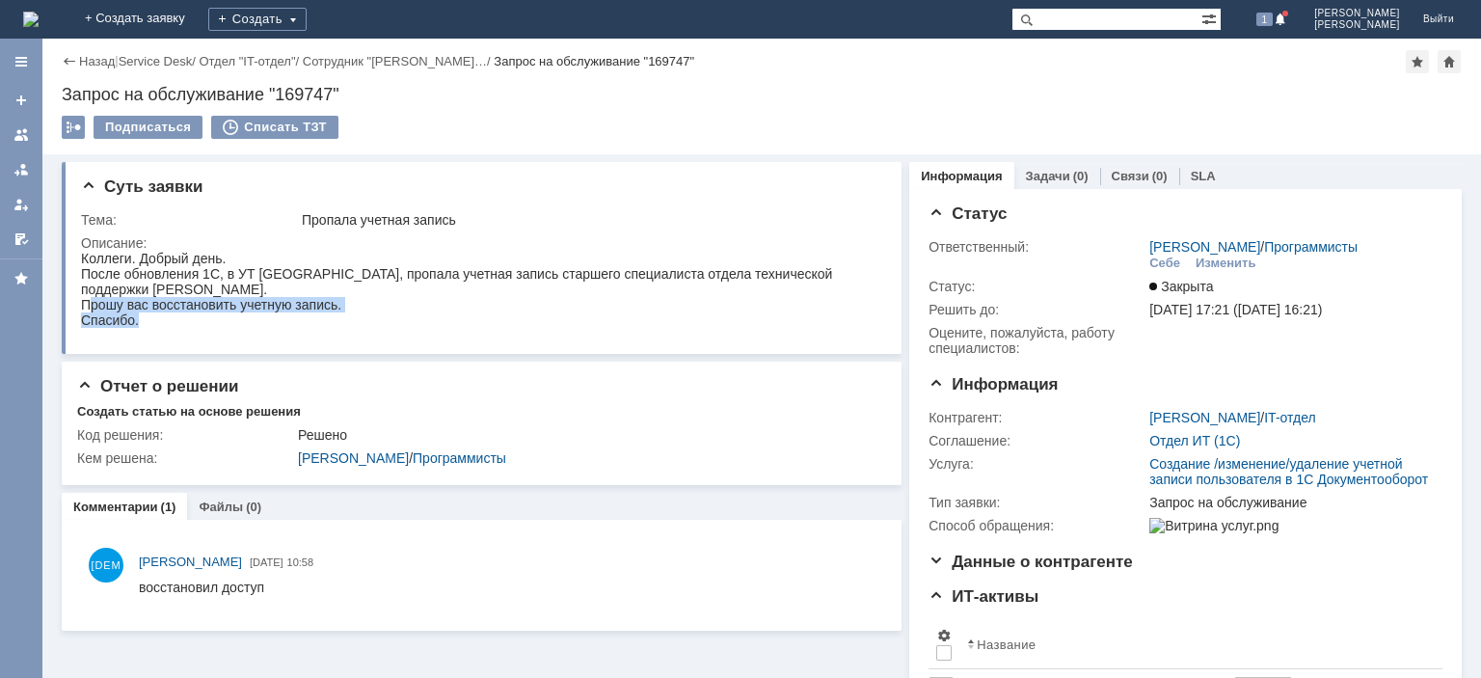
drag, startPoint x: 98, startPoint y: 303, endPoint x: 314, endPoint y: 316, distance: 216.4
click at [314, 322] on div "Коллеги. Добрый день. После обновления 1С, в УТ БК Узбекистан, пропала учетная …" at bounding box center [479, 289] width 797 height 77
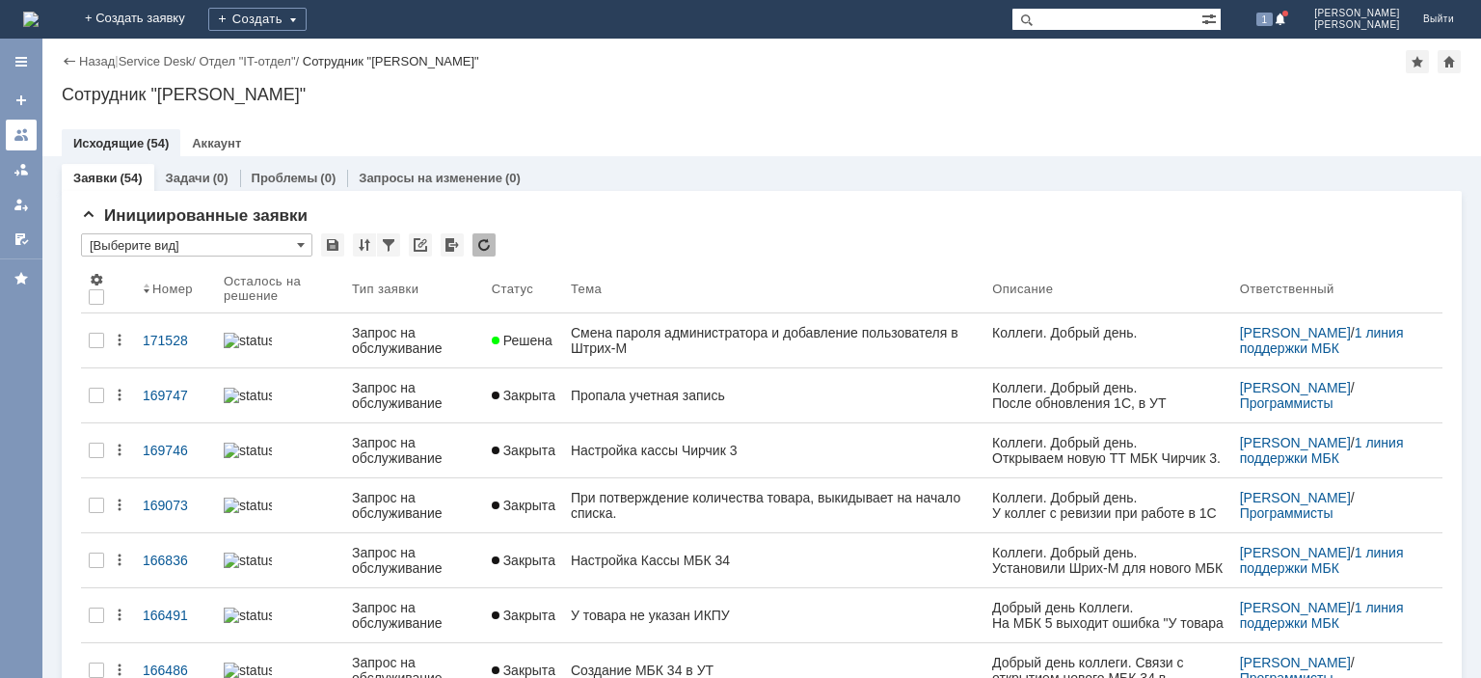
click at [25, 138] on div at bounding box center [21, 134] width 15 height 15
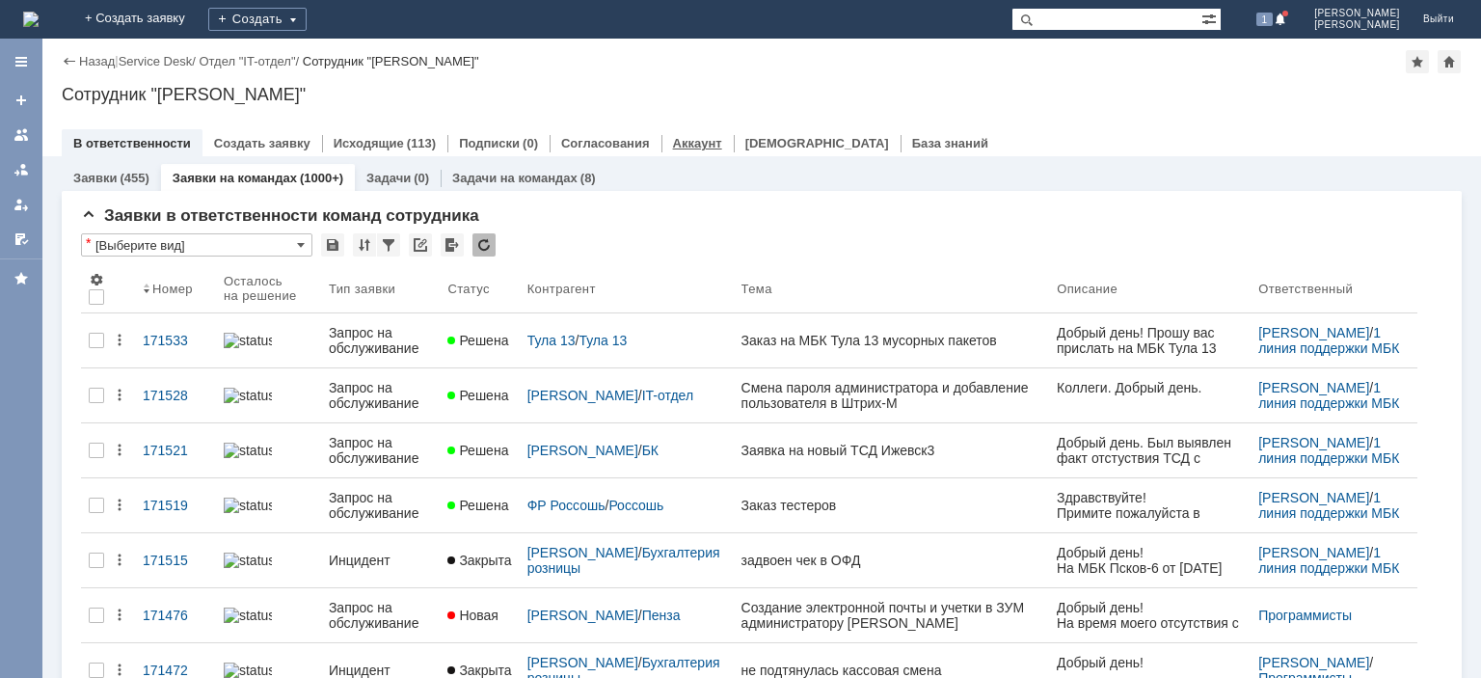
click at [674, 140] on link "Аккаунт" at bounding box center [697, 143] width 49 height 14
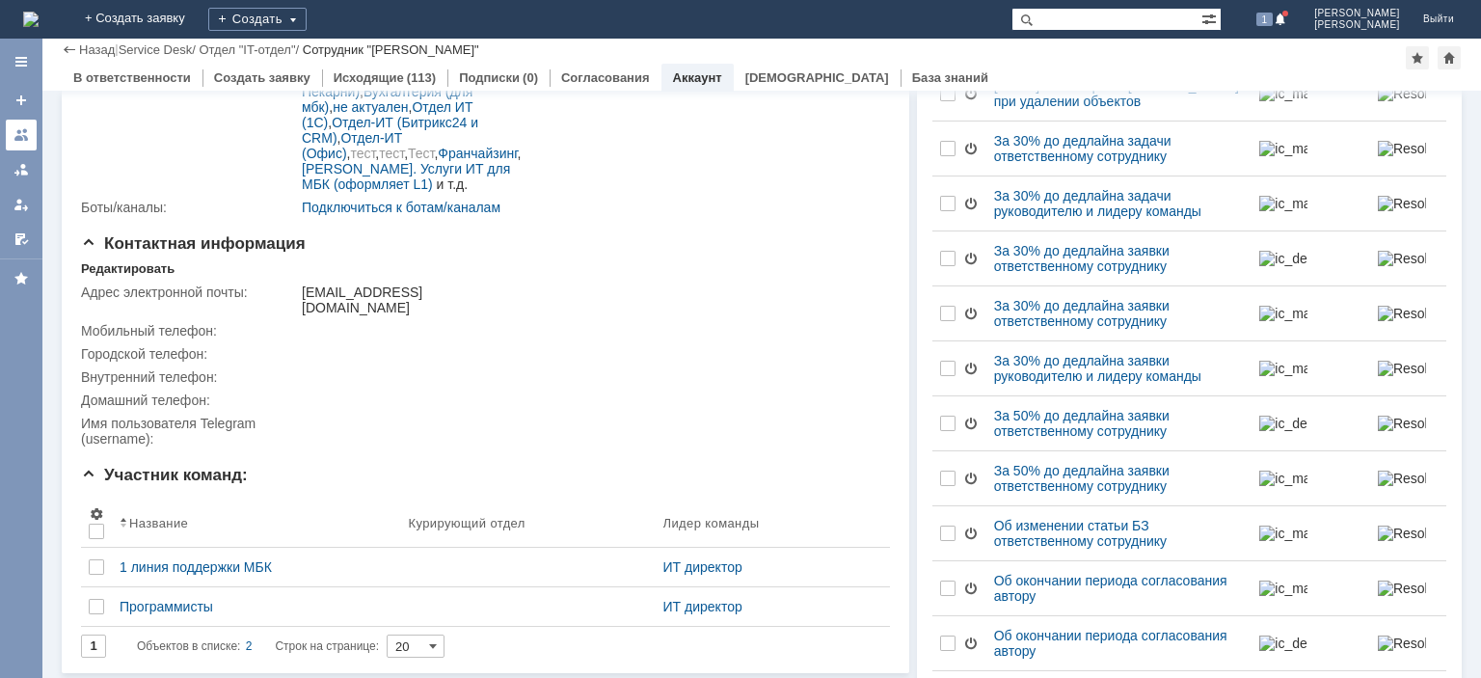
click at [33, 133] on link at bounding box center [21, 135] width 31 height 31
